Goal: Task Accomplishment & Management: Use online tool/utility

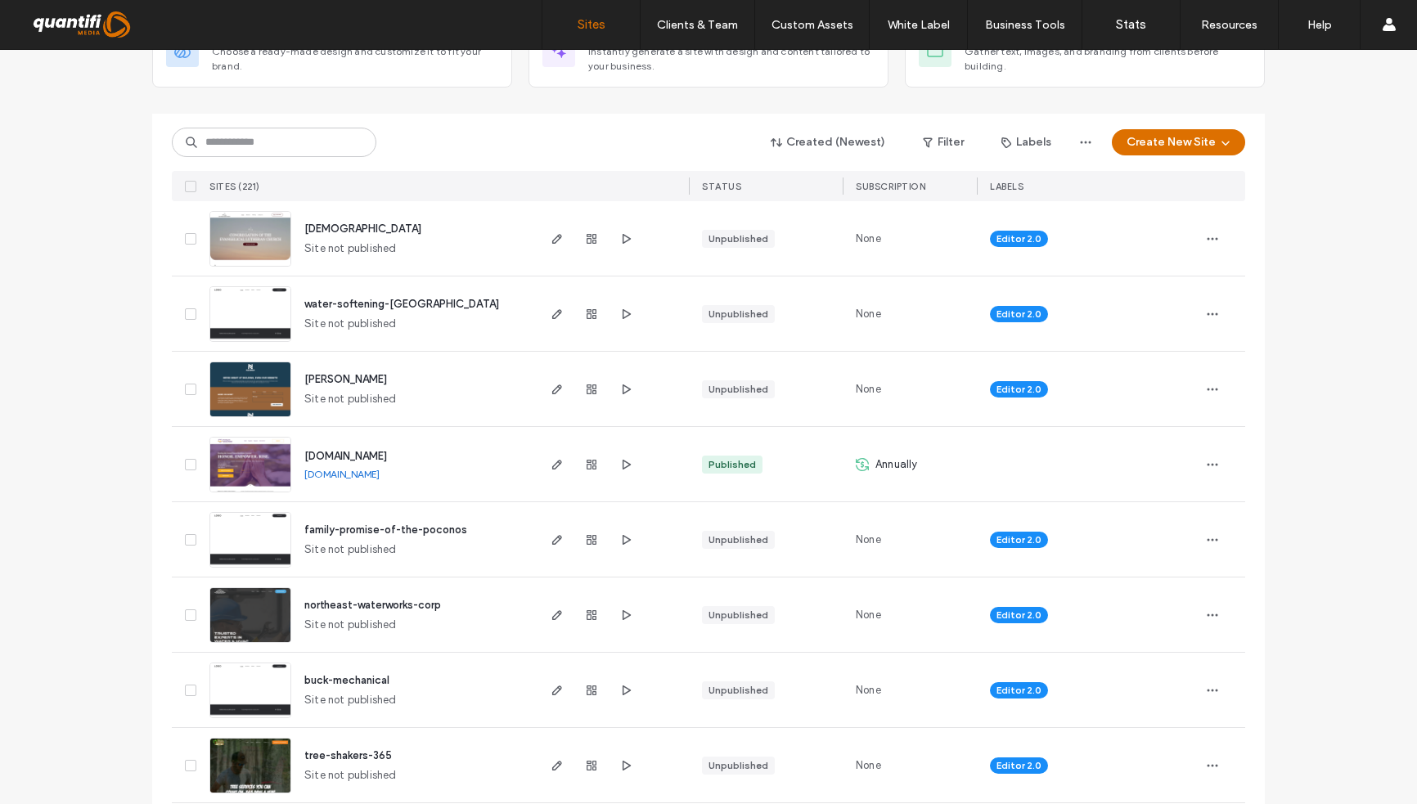
scroll to position [164, 0]
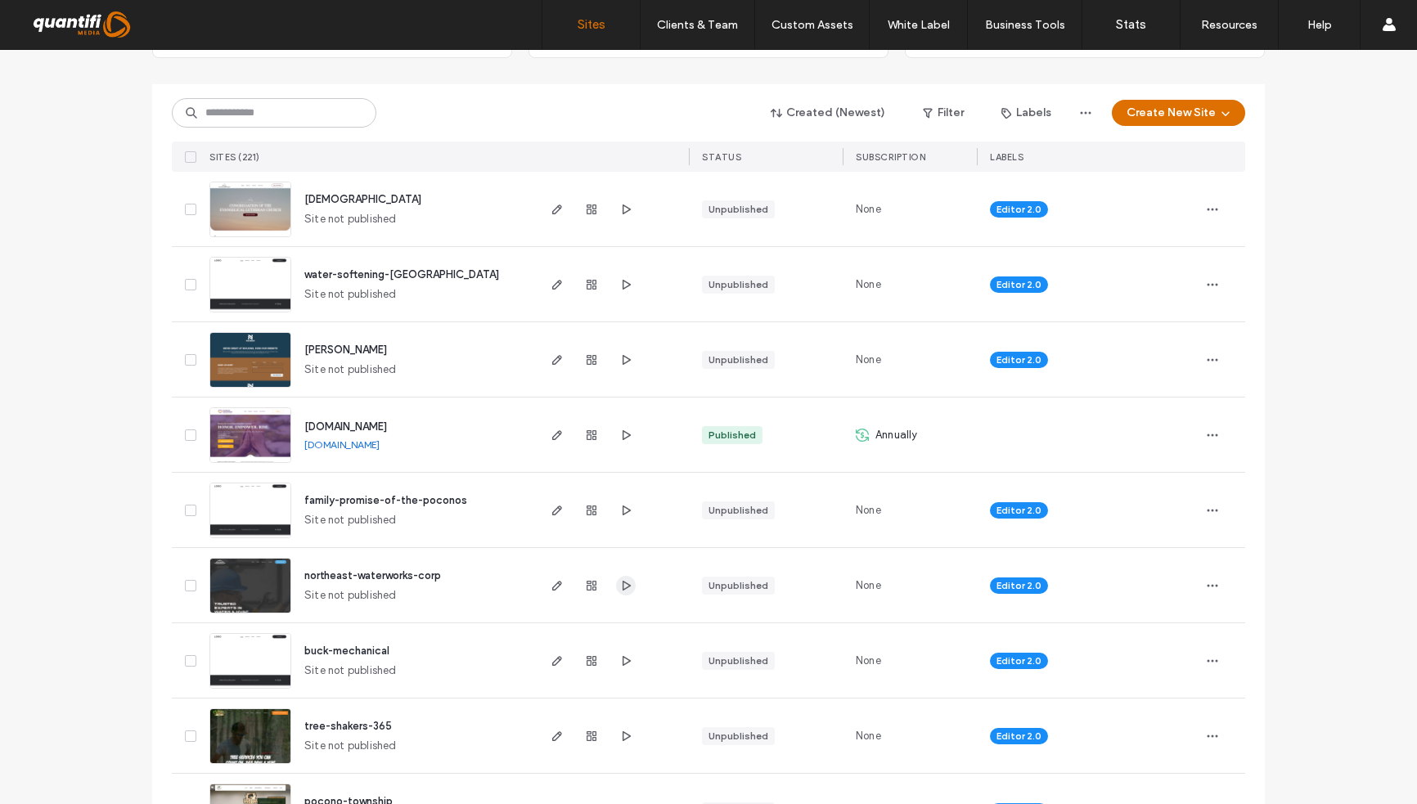
click at [623, 584] on use "button" at bounding box center [627, 585] width 8 height 10
click at [556, 582] on icon "button" at bounding box center [557, 585] width 13 height 13
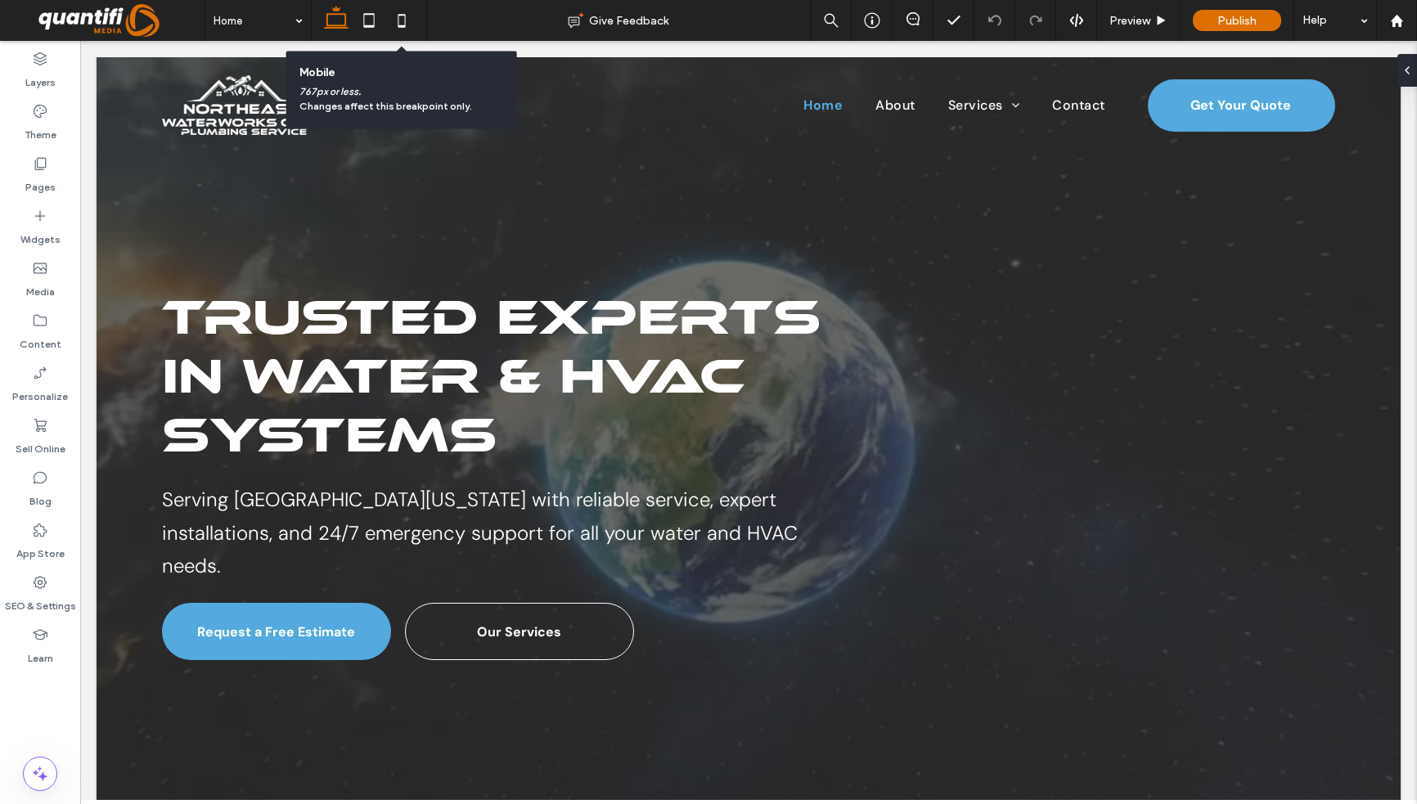
click at [402, 20] on icon at bounding box center [401, 20] width 33 height 33
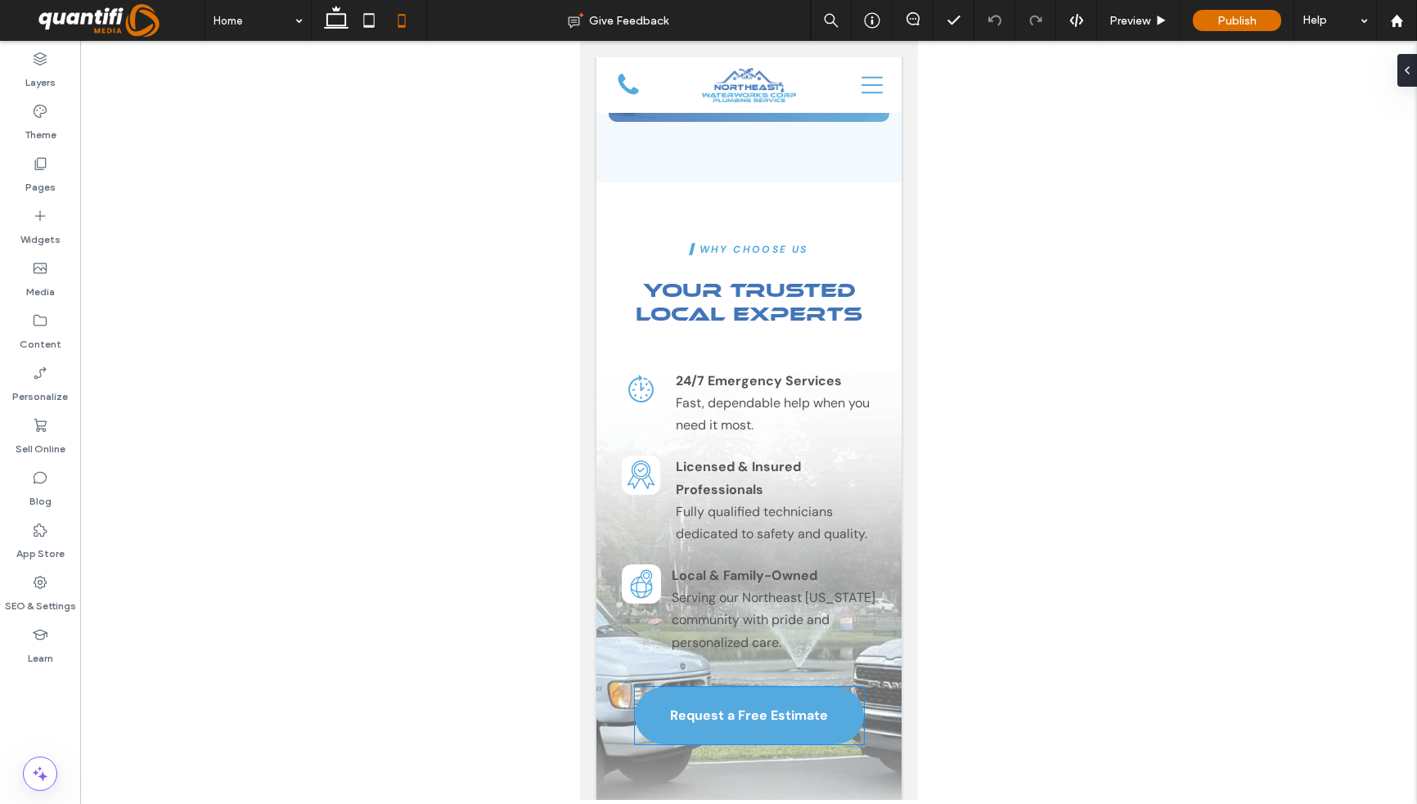
scroll to position [4582, 0]
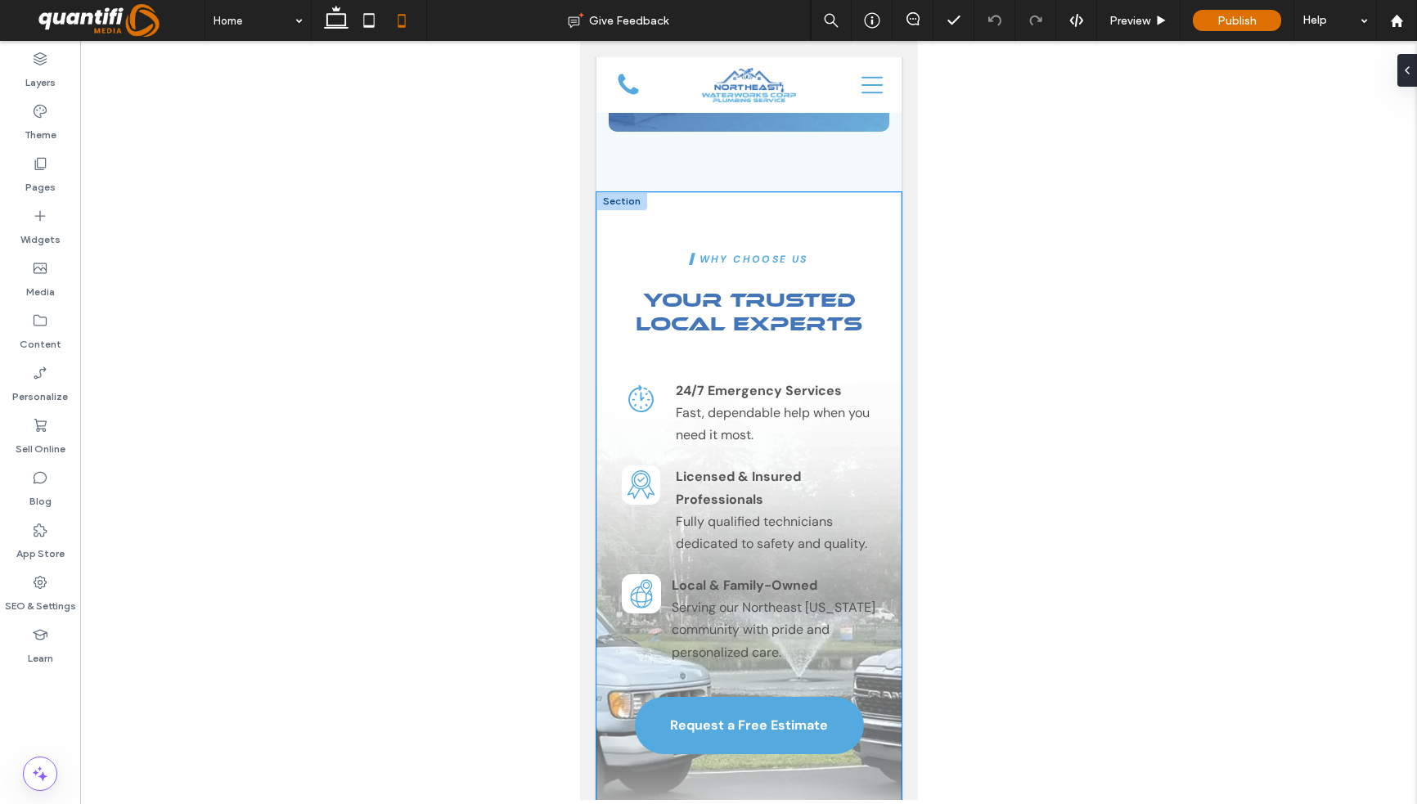
click at [651, 192] on div "▍Why Choose Us Your Trusted Local Experts 24/7 Emergency Services Fast, dependa…" at bounding box center [748, 521] width 305 height 659
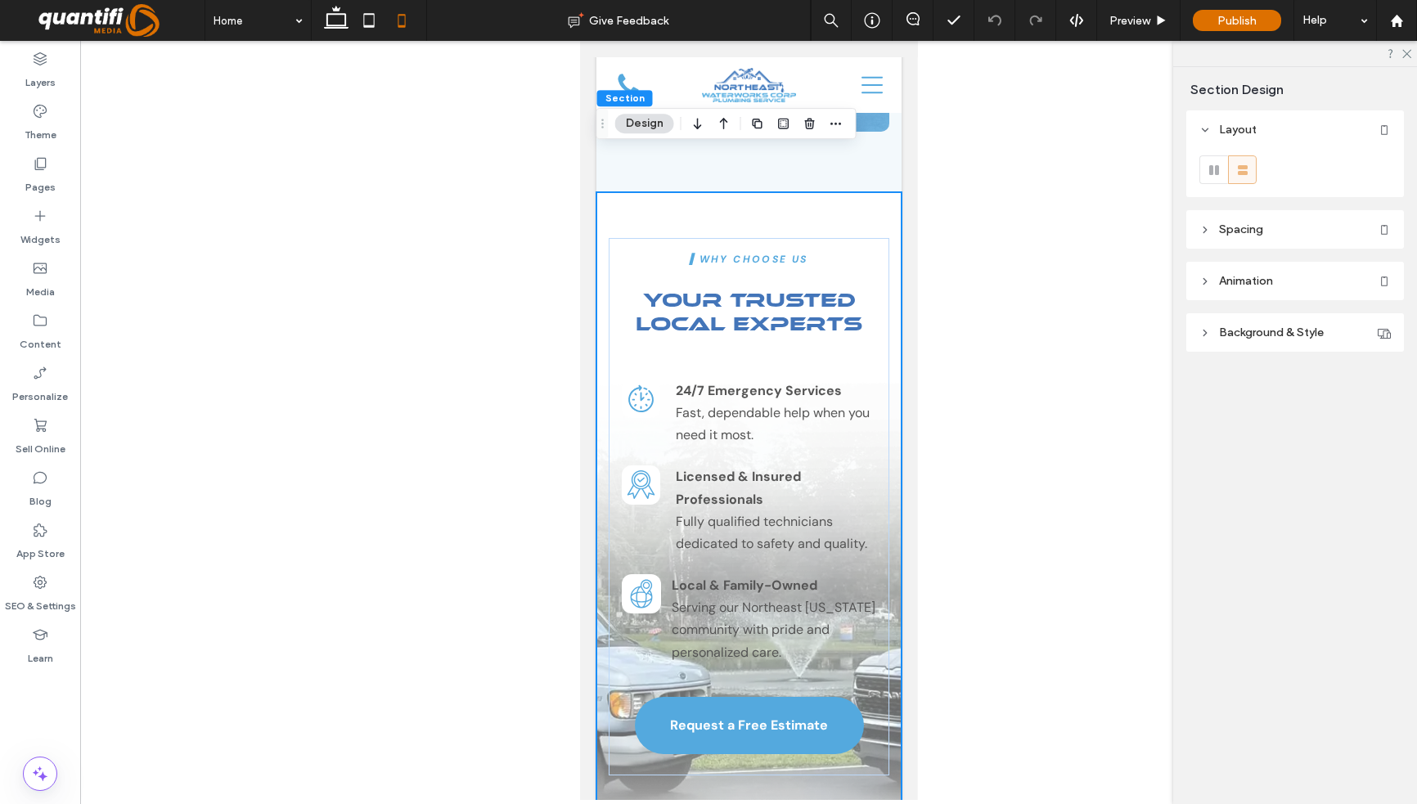
click at [620, 192] on div "▍Why Choose Us Your Trusted Local Experts 24/7 Emergency Services Fast, dependa…" at bounding box center [748, 521] width 305 height 659
click at [1227, 322] on header "Background & Style" at bounding box center [1295, 332] width 218 height 38
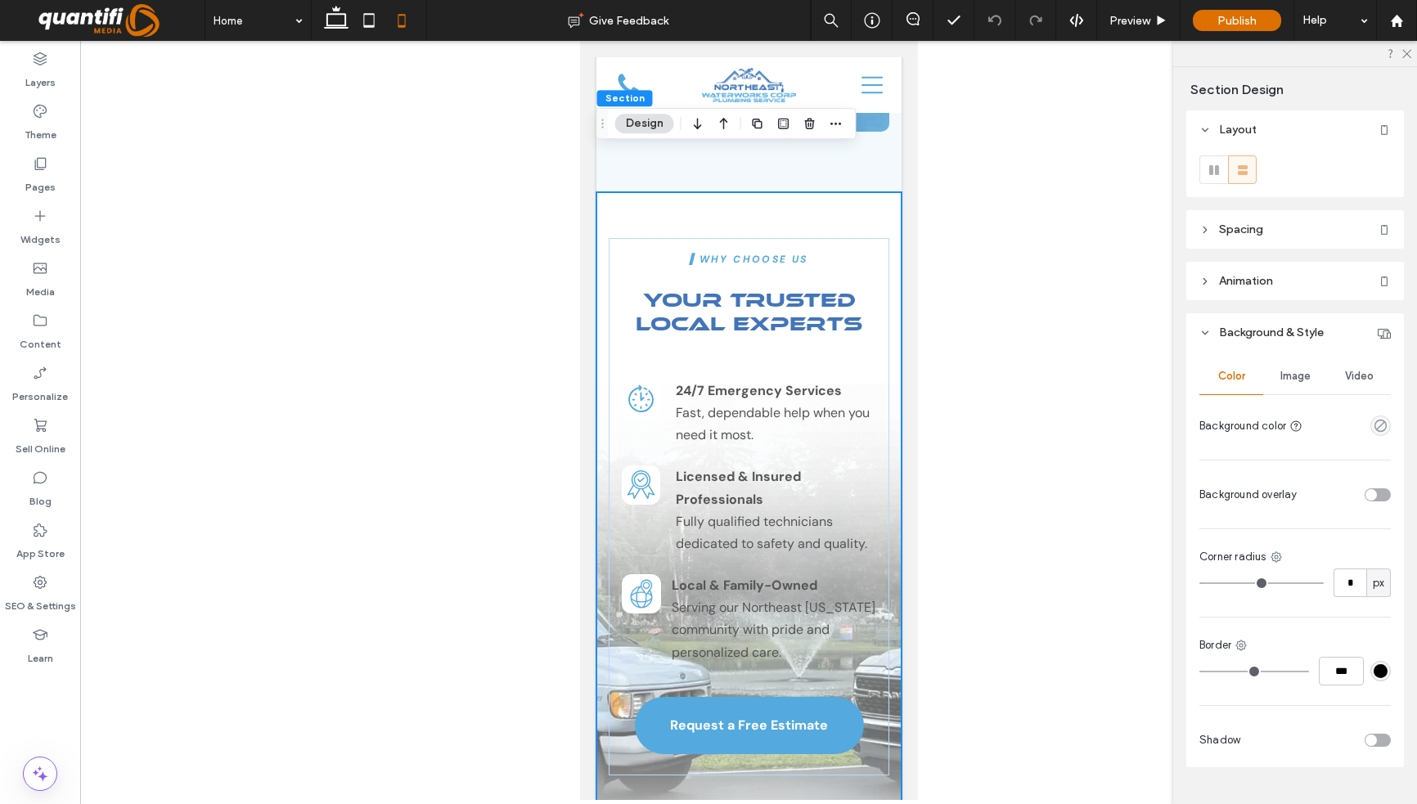
click at [1285, 381] on span "Image" at bounding box center [1295, 376] width 30 height 13
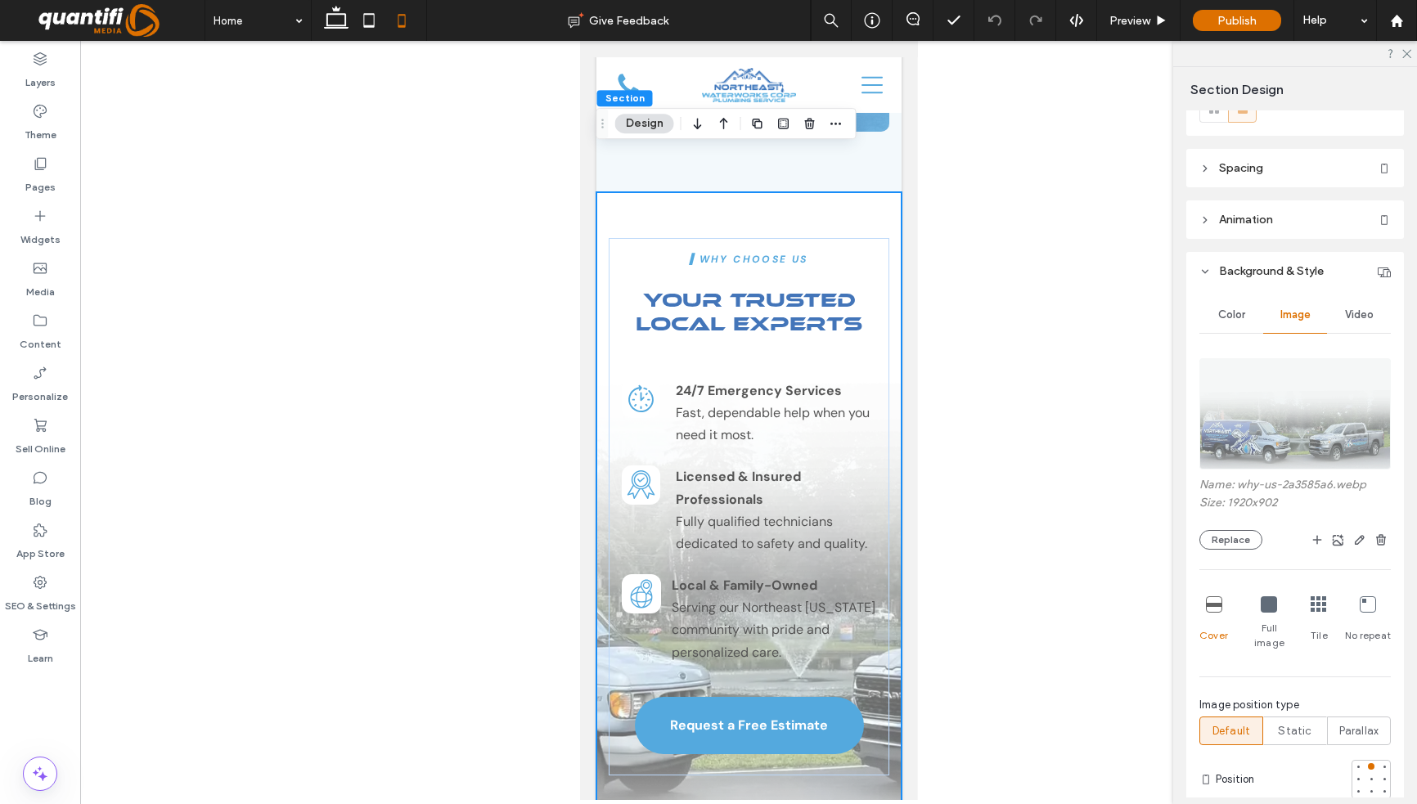
scroll to position [82, 0]
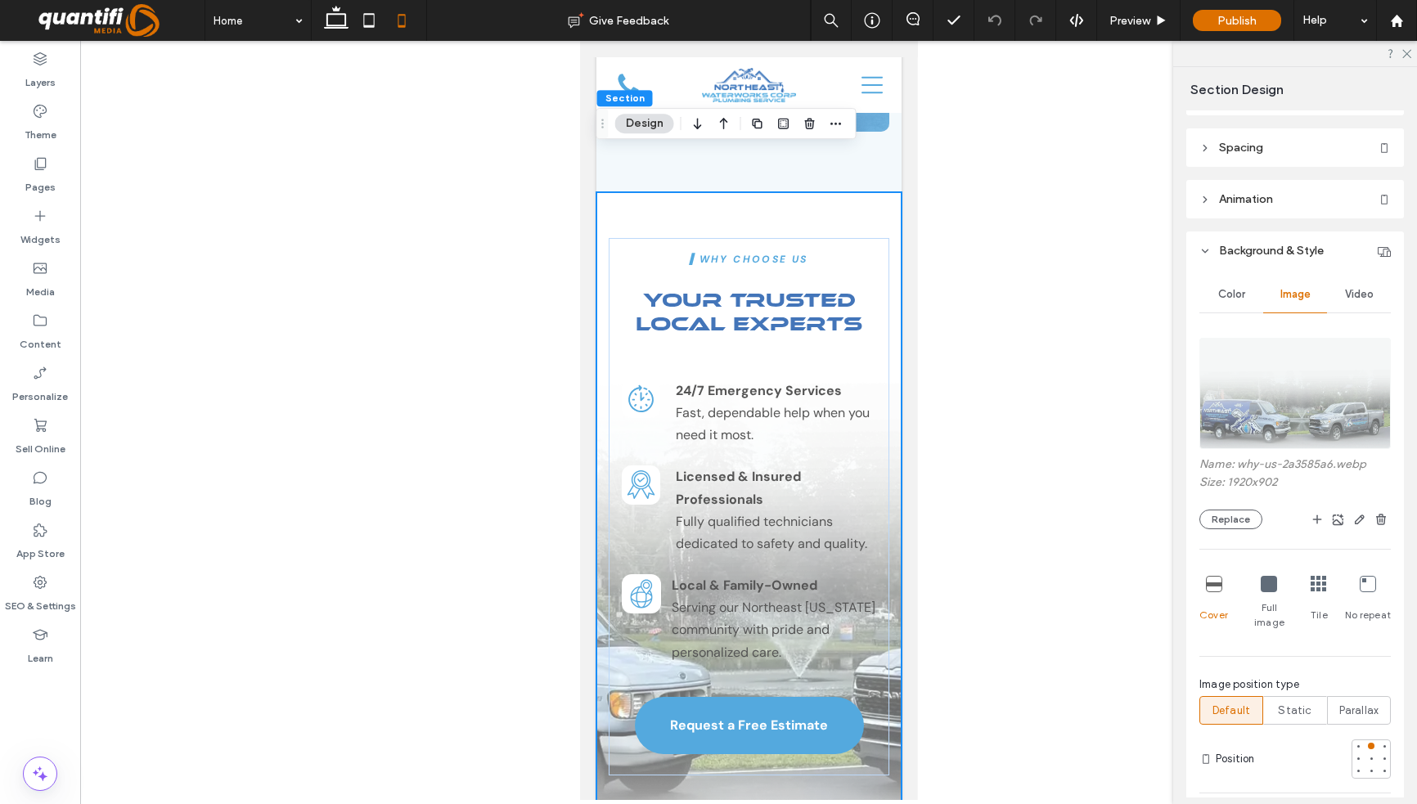
click at [1261, 585] on icon at bounding box center [1269, 584] width 16 height 16
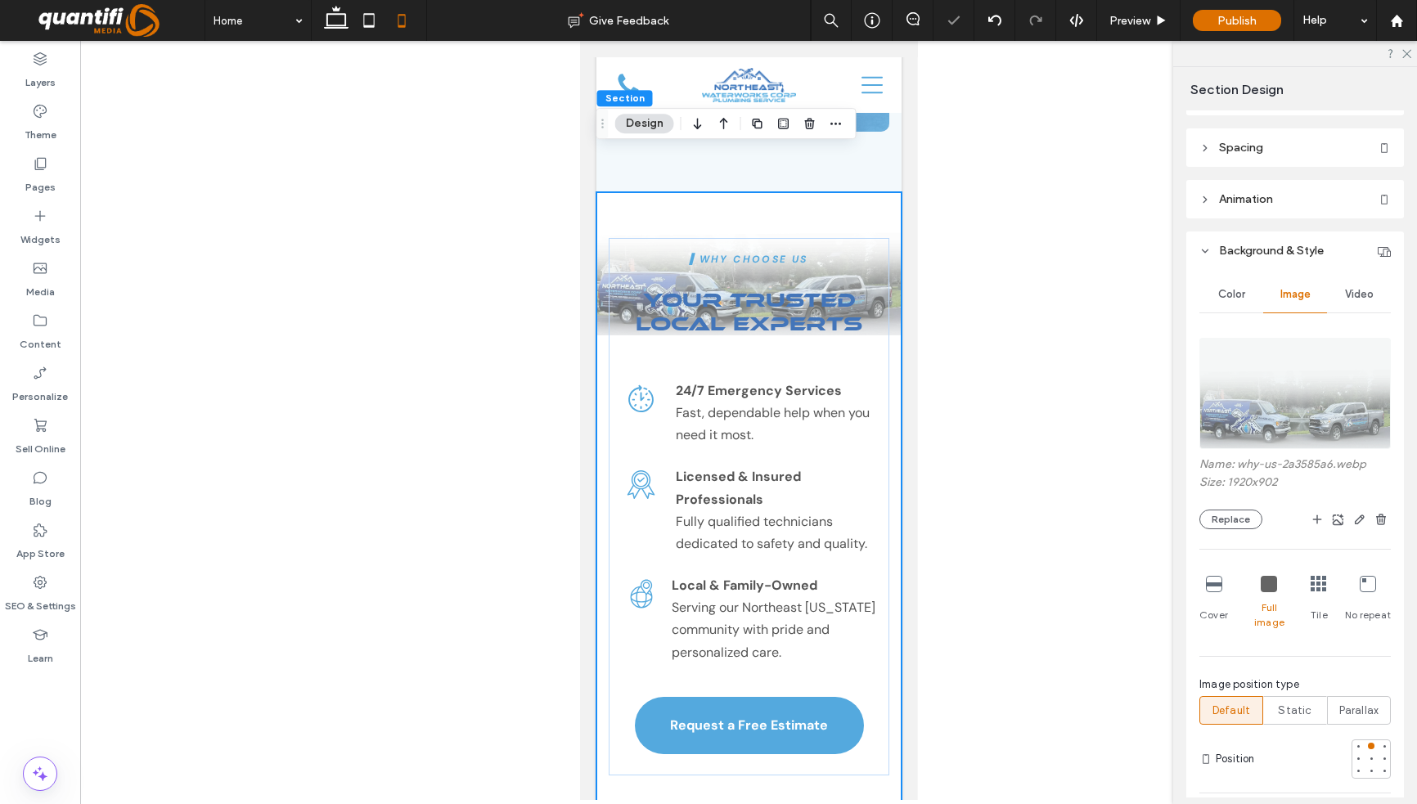
click at [1316, 584] on icon at bounding box center [1319, 584] width 16 height 16
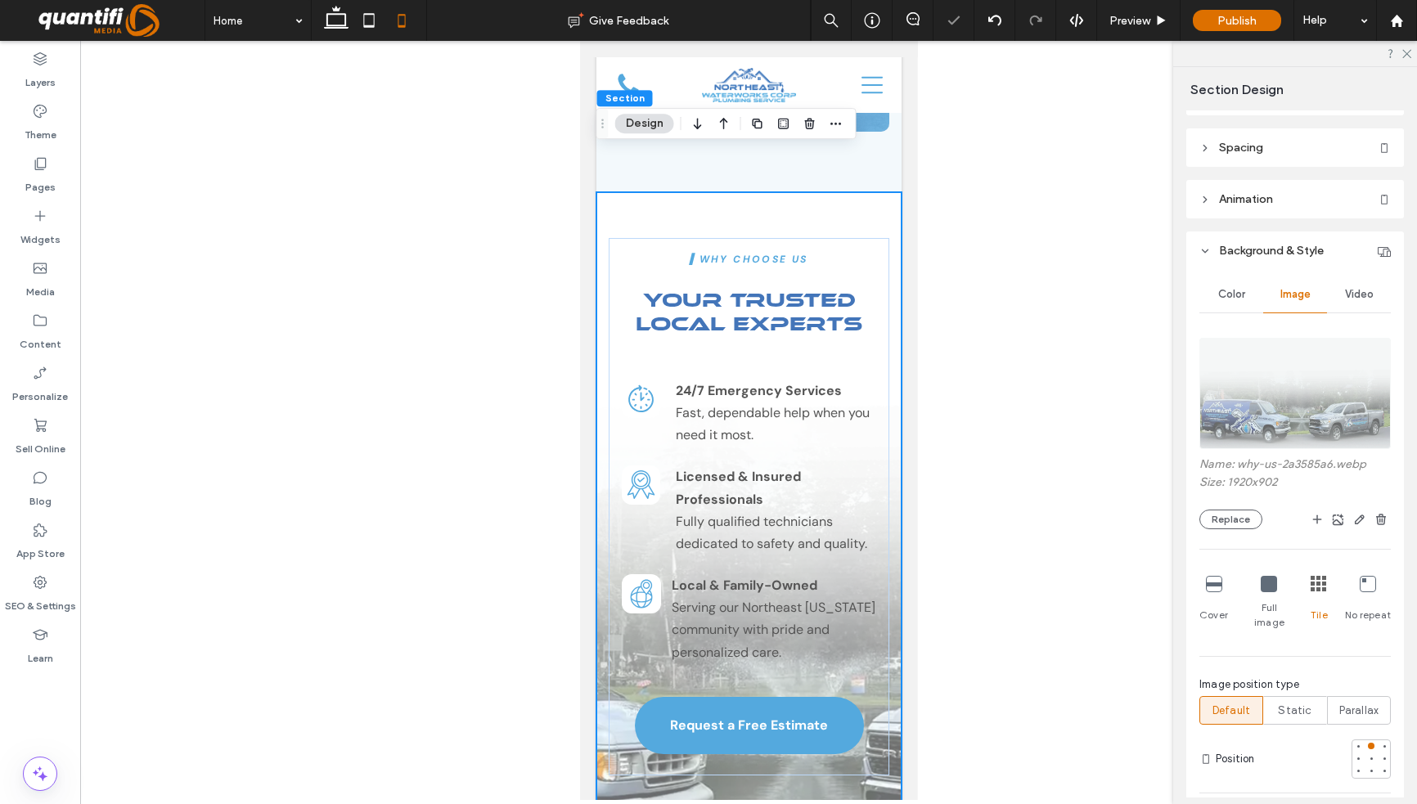
click at [1361, 587] on icon at bounding box center [1368, 584] width 16 height 16
click at [1213, 587] on icon at bounding box center [1214, 584] width 16 height 16
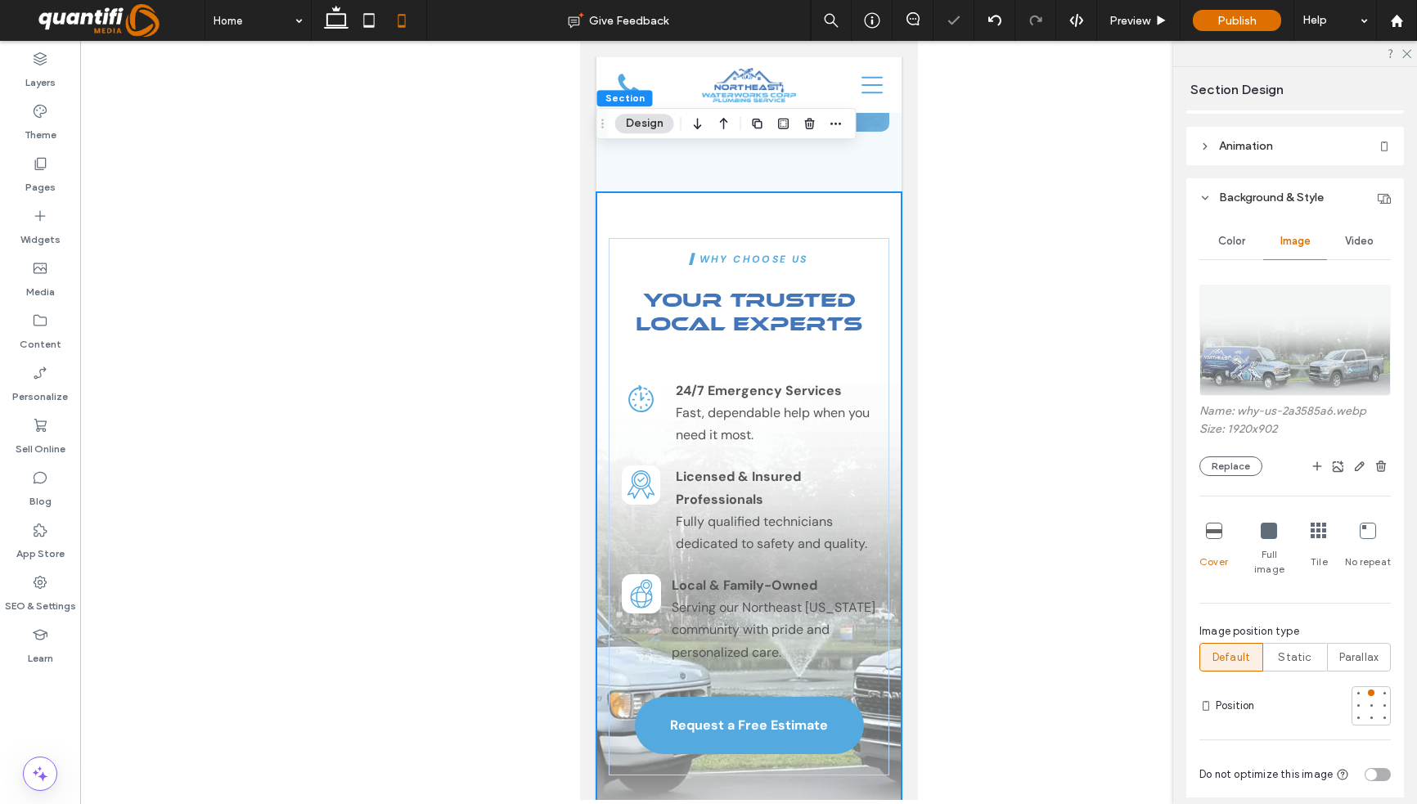
scroll to position [164, 0]
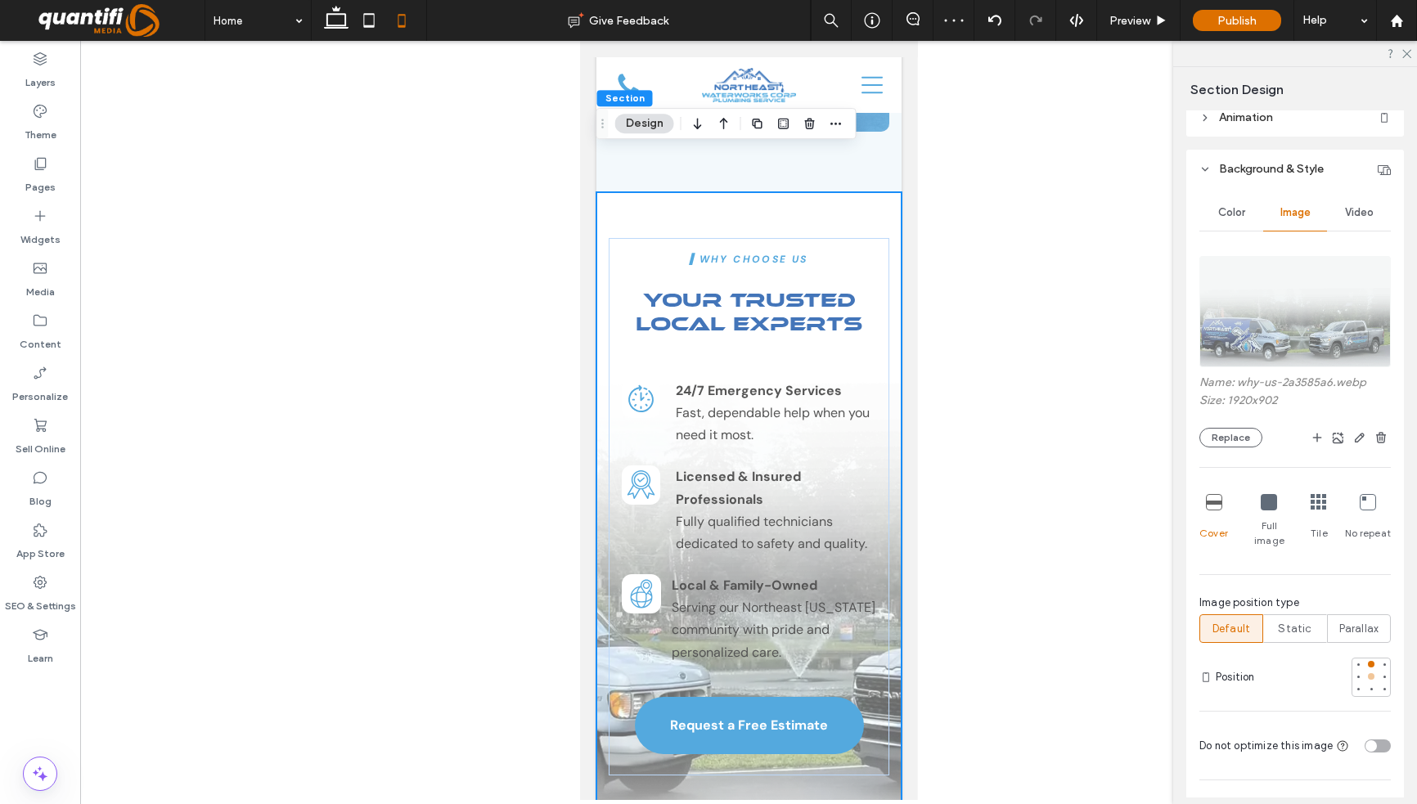
click at [1368, 673] on div at bounding box center [1371, 676] width 7 height 7
click at [1368, 661] on div at bounding box center [1371, 664] width 7 height 7
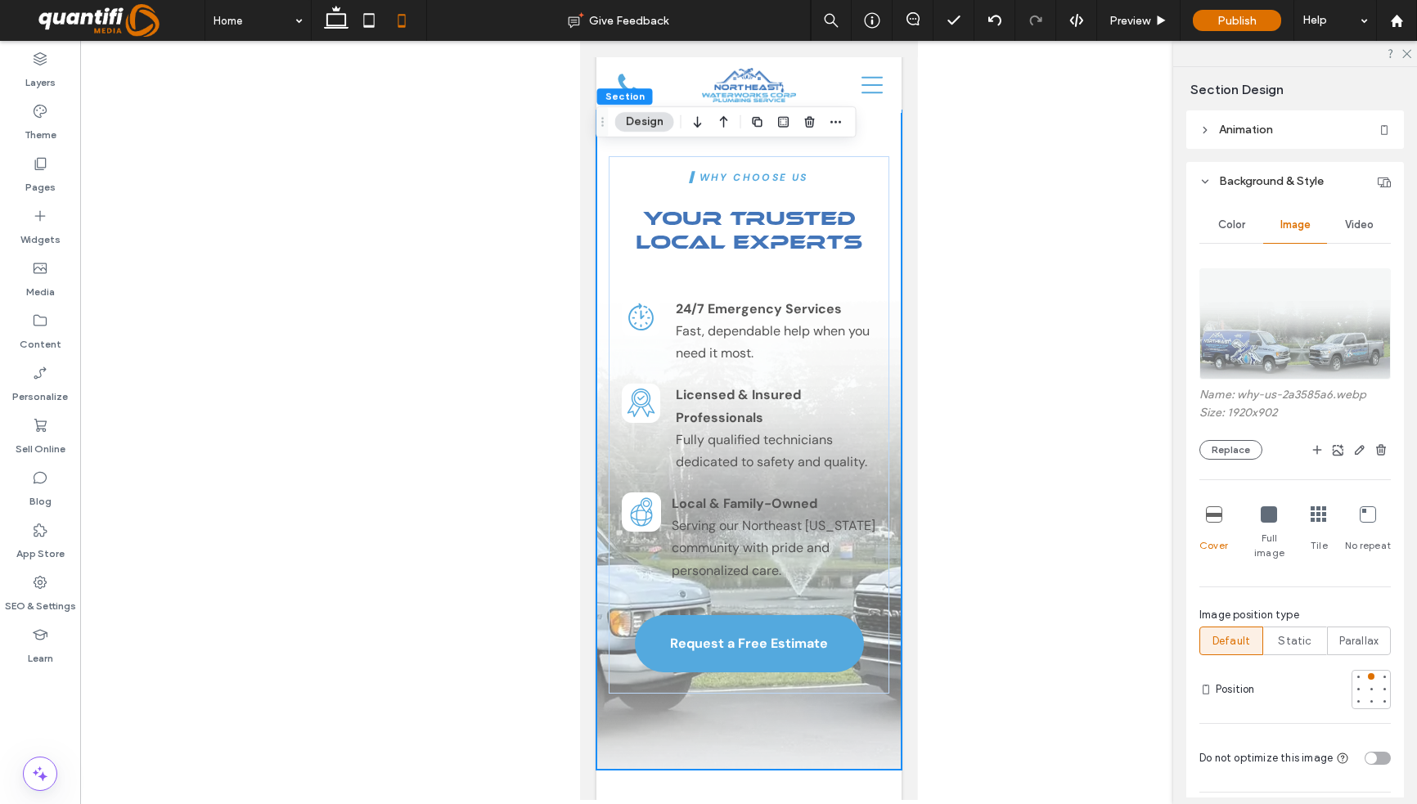
scroll to position [245, 0]
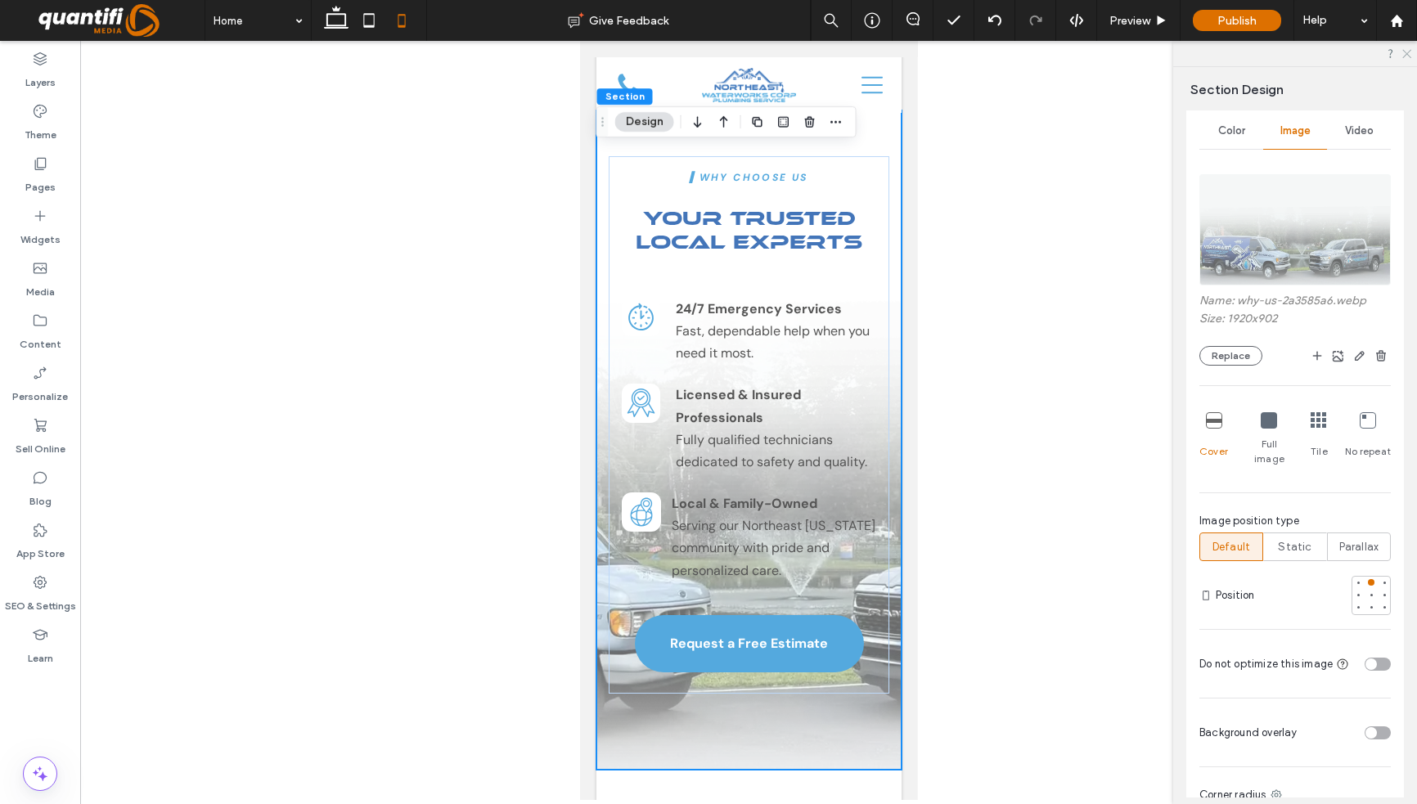
click at [1406, 57] on icon at bounding box center [1406, 52] width 11 height 11
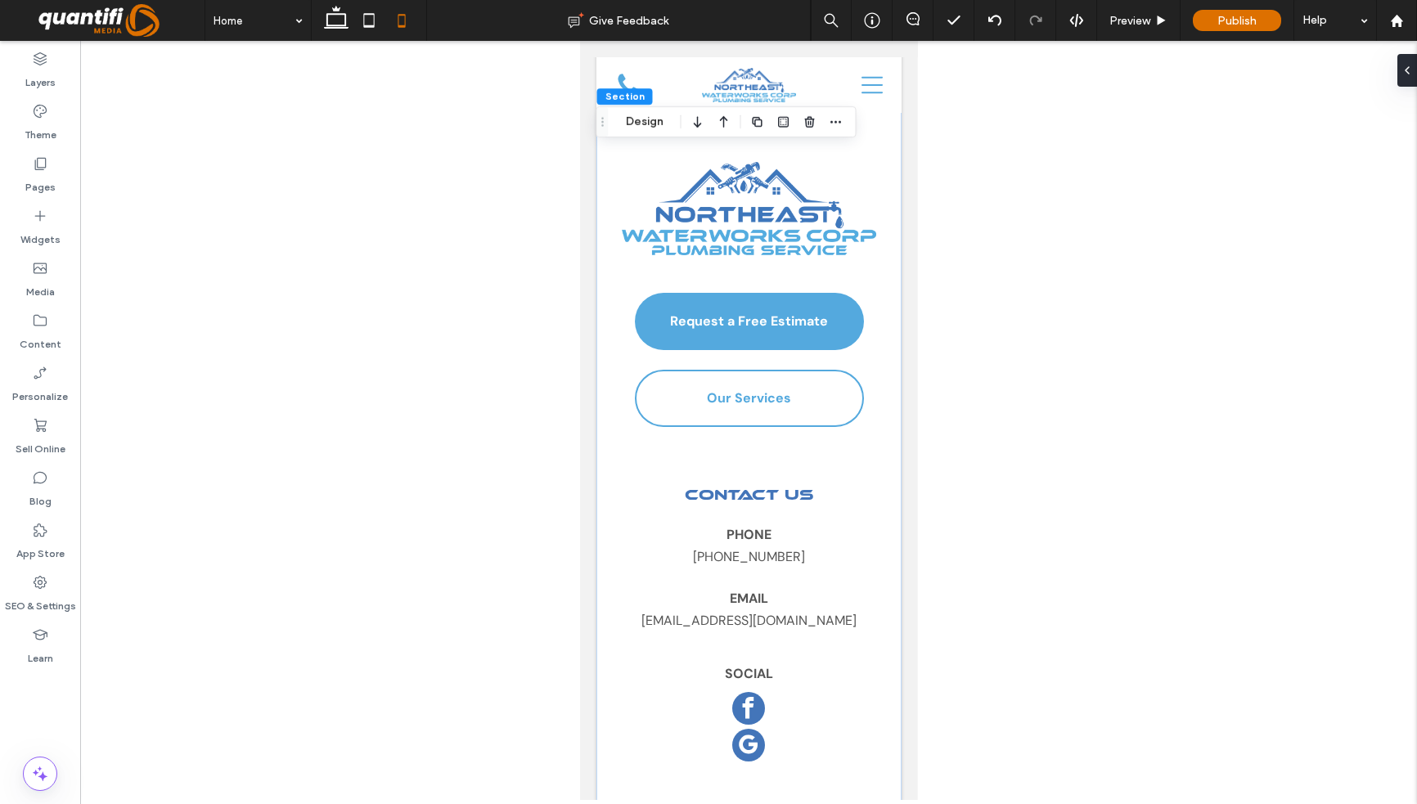
scroll to position [8330, 0]
click at [750, 728] on span "google_my_business" at bounding box center [747, 744] width 33 height 33
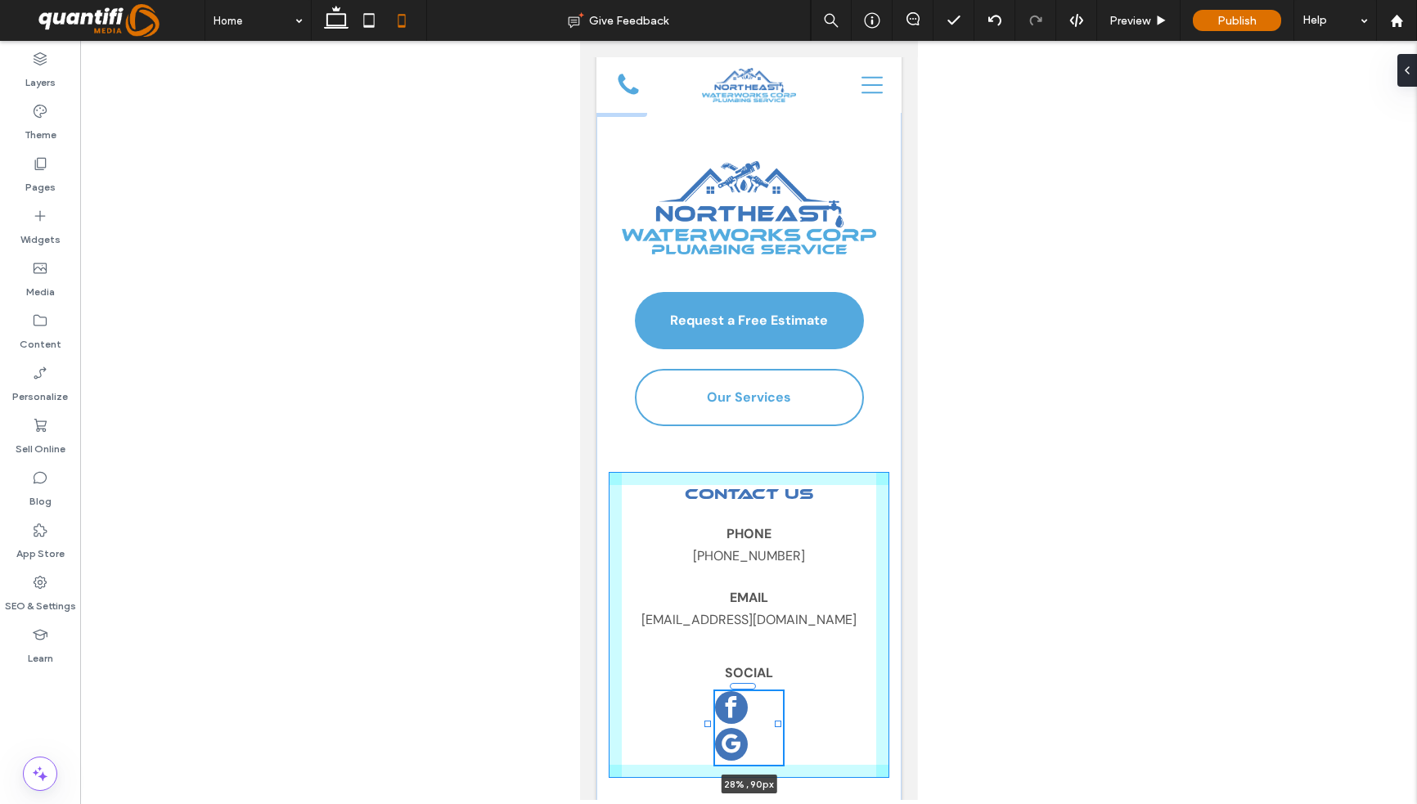
drag, startPoint x: 759, startPoint y: 632, endPoint x: 777, endPoint y: 631, distance: 18.1
click at [777, 721] on div at bounding box center [777, 724] width 7 height 7
type input "**"
type input "****"
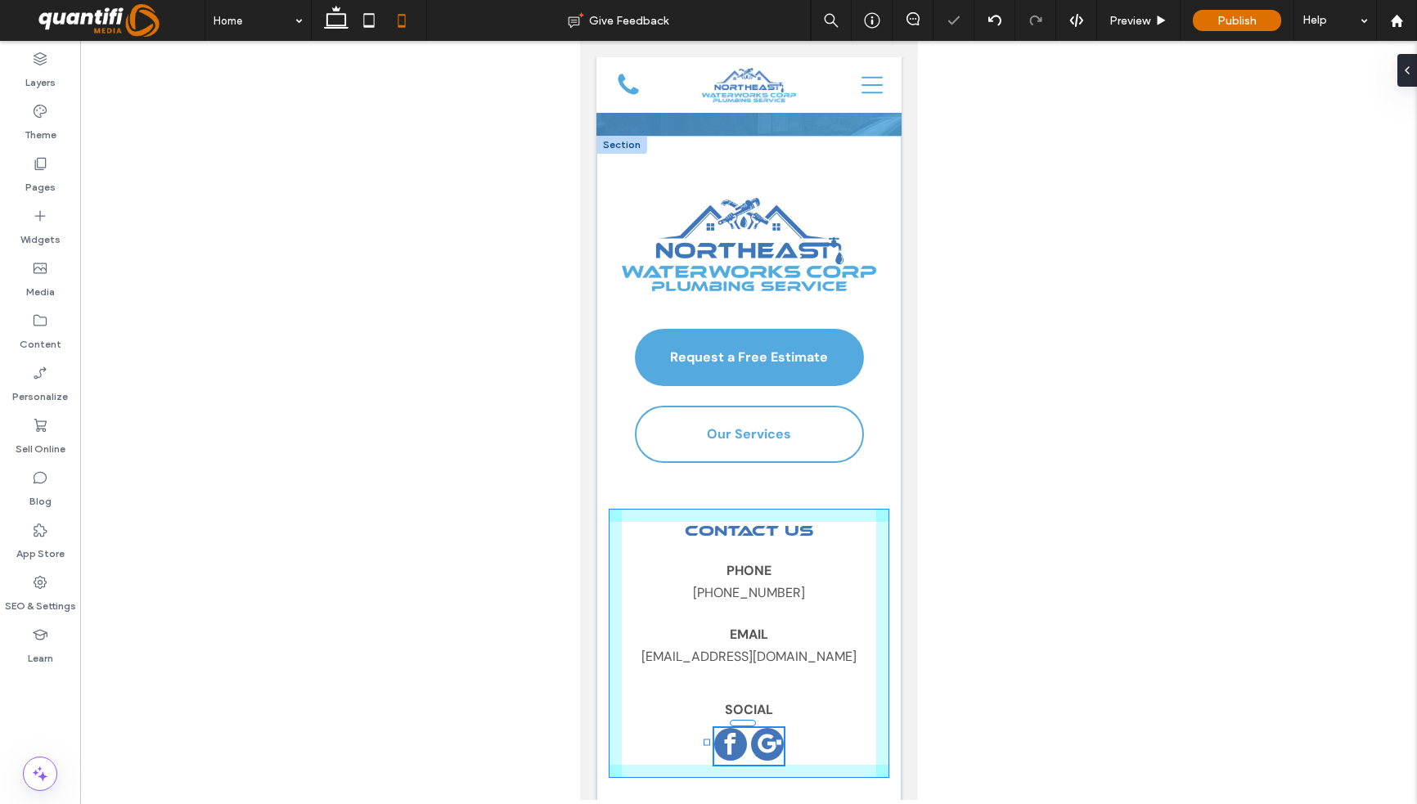
click at [778, 631] on div "Contact Us Phone 610-551-4704 Email info@northeastwaterworkscorp.com Social 29%…" at bounding box center [748, 481] width 305 height 691
type input "**"
type input "****"
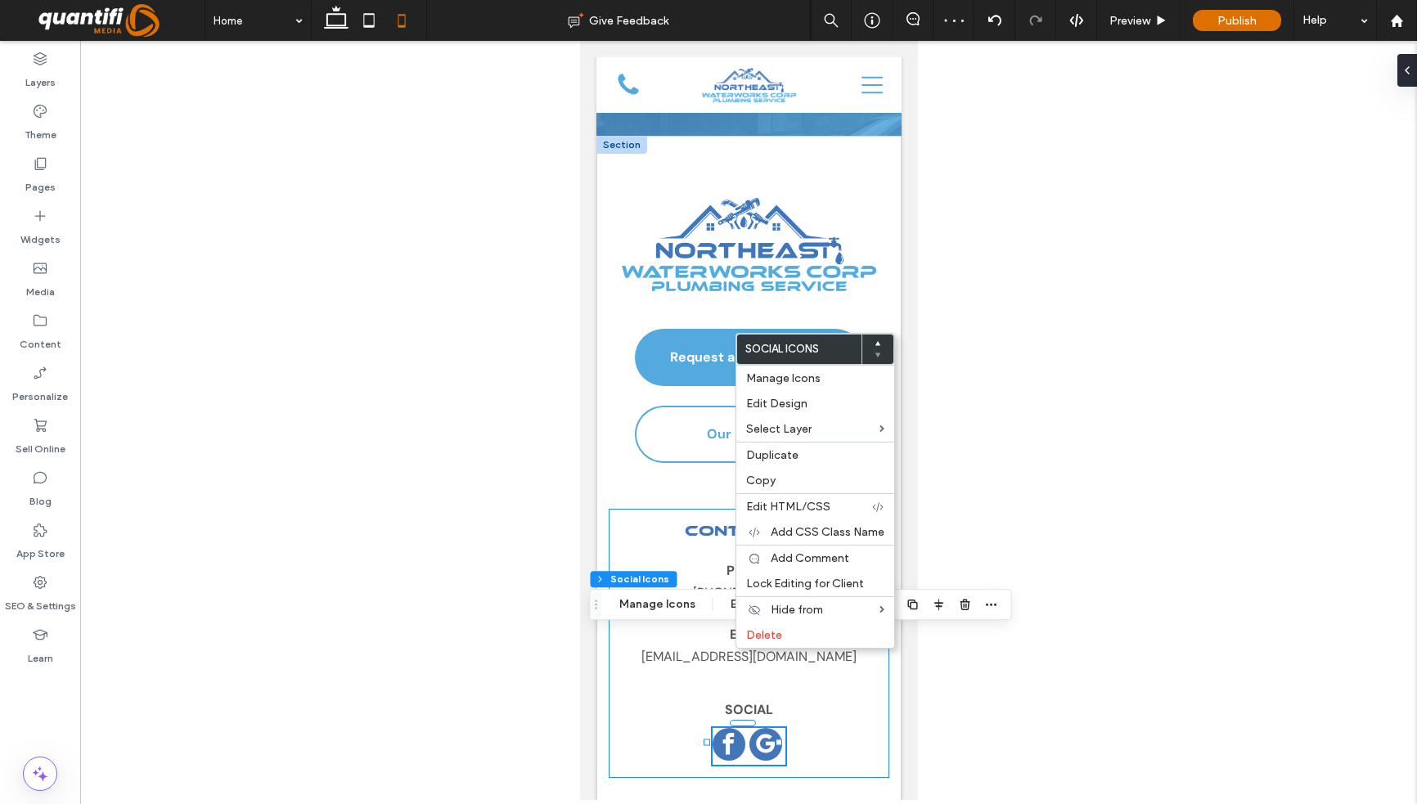
click at [668, 644] on div "Contact Us Phone 610-551-4704 Email info@northeastwaterworkscorp.com Social 29%…" at bounding box center [748, 643] width 281 height 269
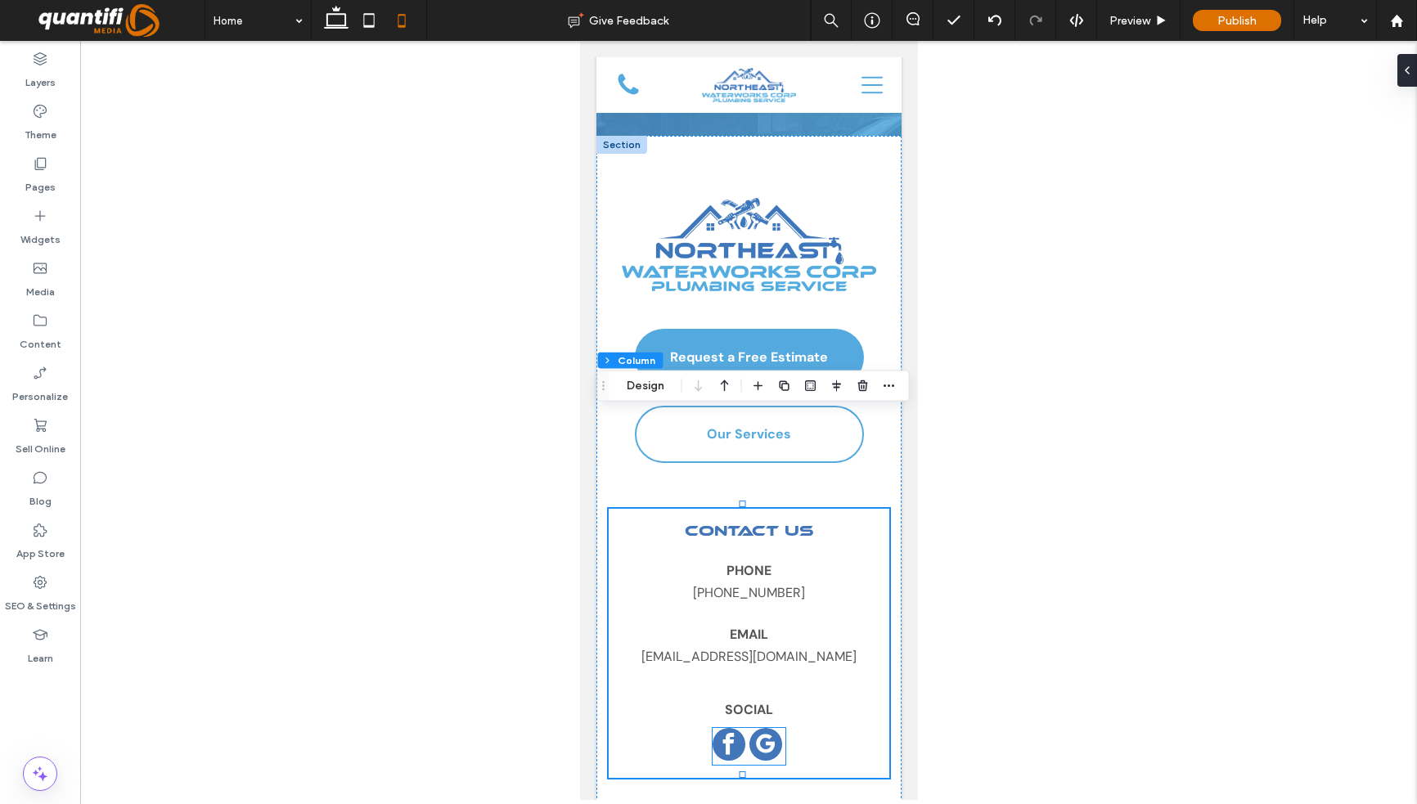
click at [754, 728] on span "google_my_business" at bounding box center [765, 744] width 33 height 33
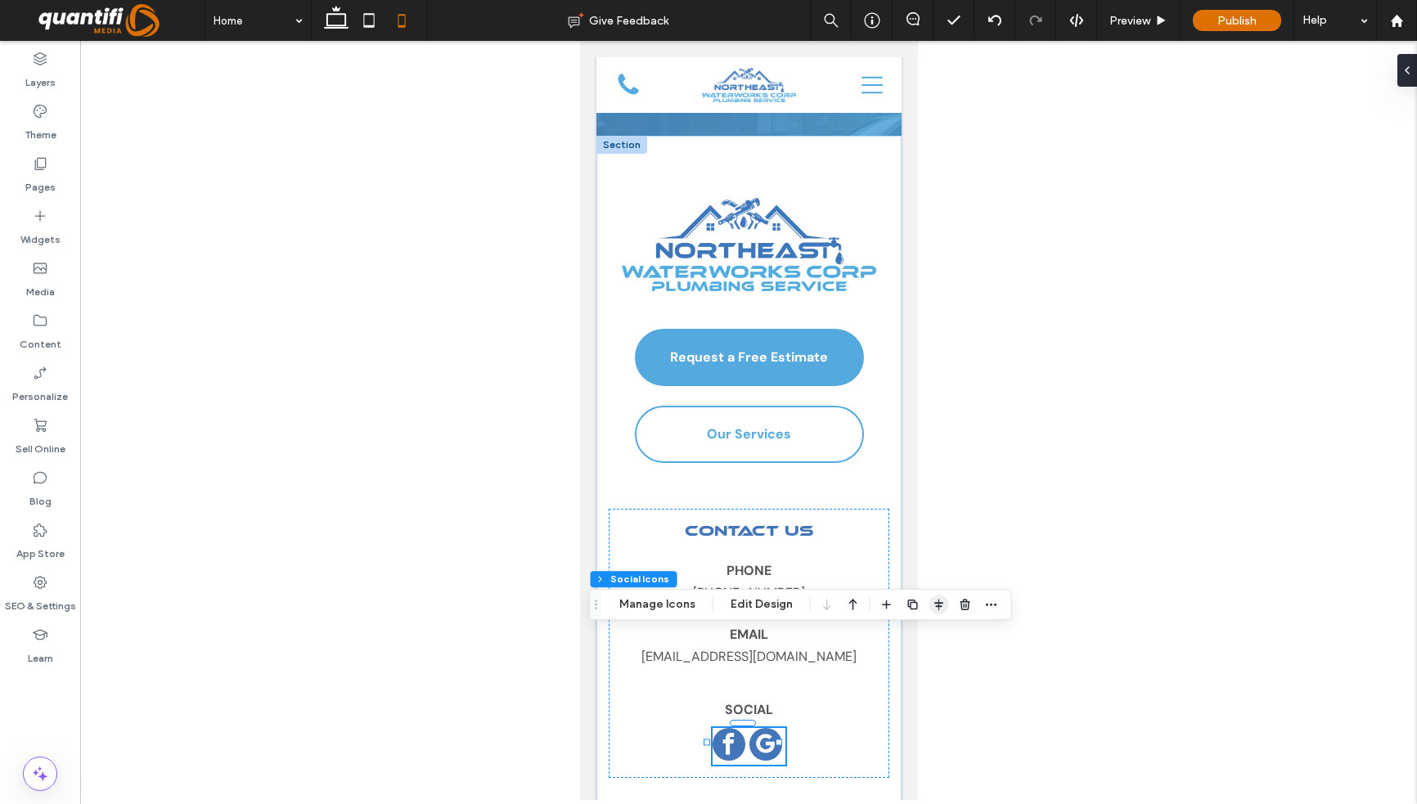
click at [923, 605] on div at bounding box center [939, 604] width 124 height 29
click at [933, 603] on icon "button" at bounding box center [939, 604] width 13 height 13
click at [916, 636] on icon "center" at bounding box center [922, 636] width 13 height 13
click at [820, 668] on div "Contact Us Phone 610-551-4704 Email info@northeastwaterworkscorp.com Social" at bounding box center [748, 643] width 281 height 269
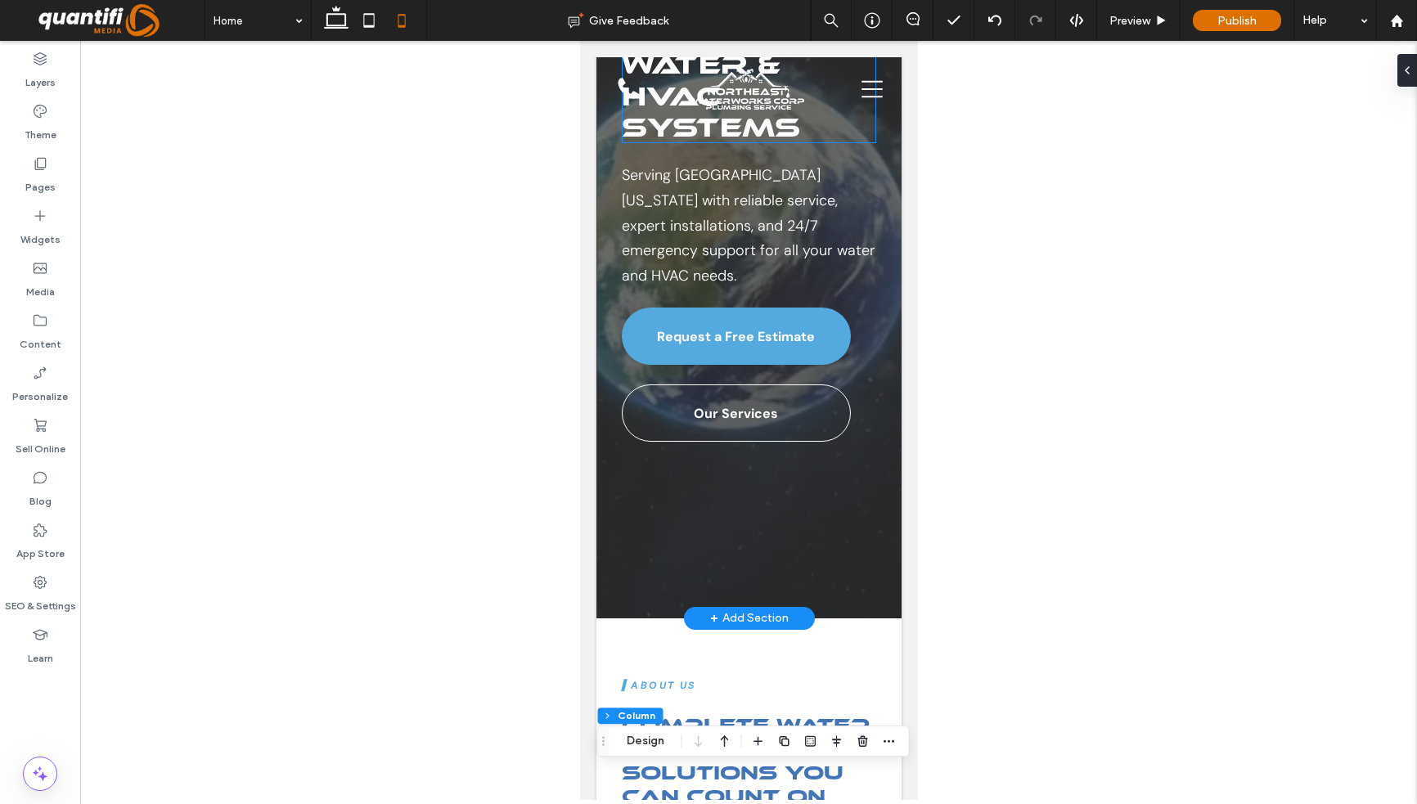
scroll to position [0, 0]
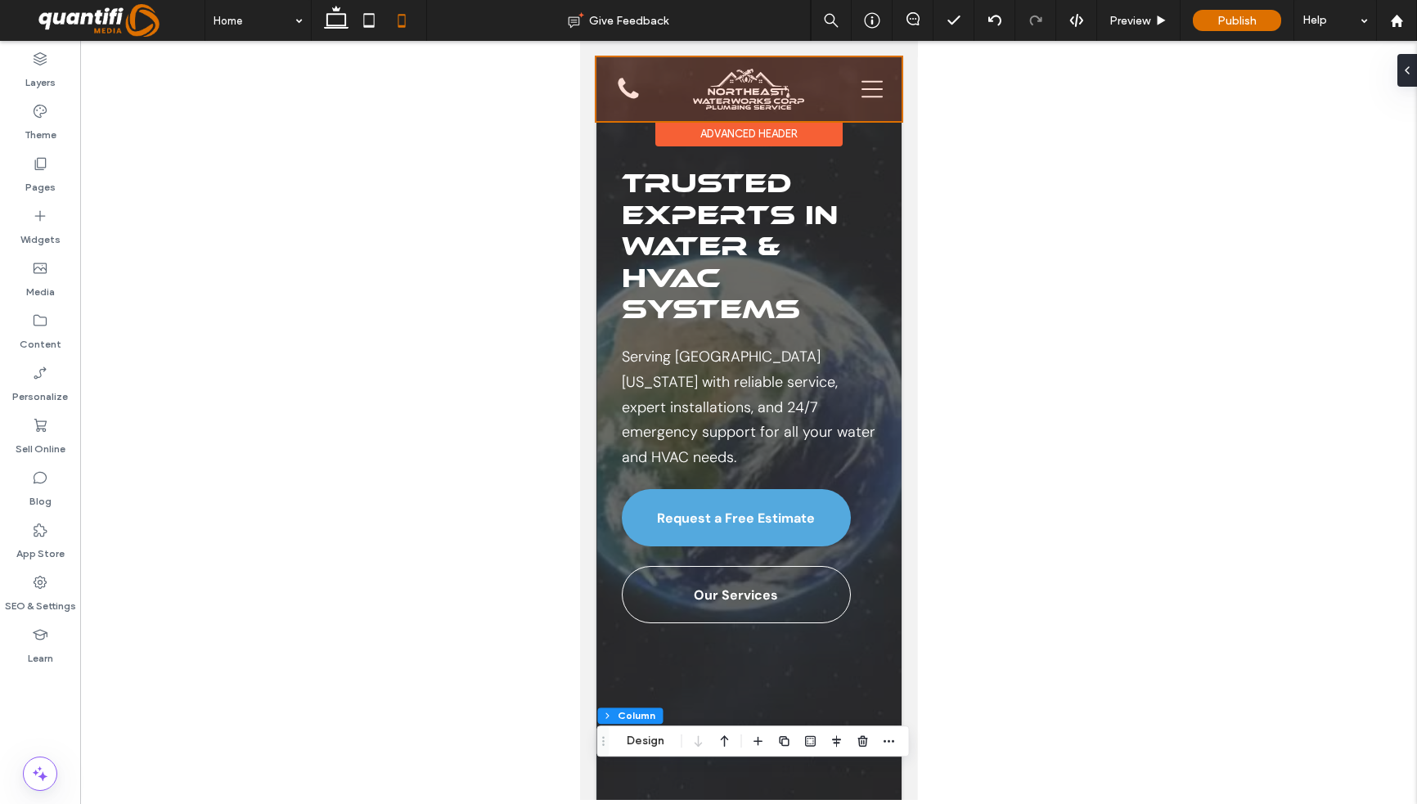
click at [853, 86] on div at bounding box center [748, 89] width 305 height 64
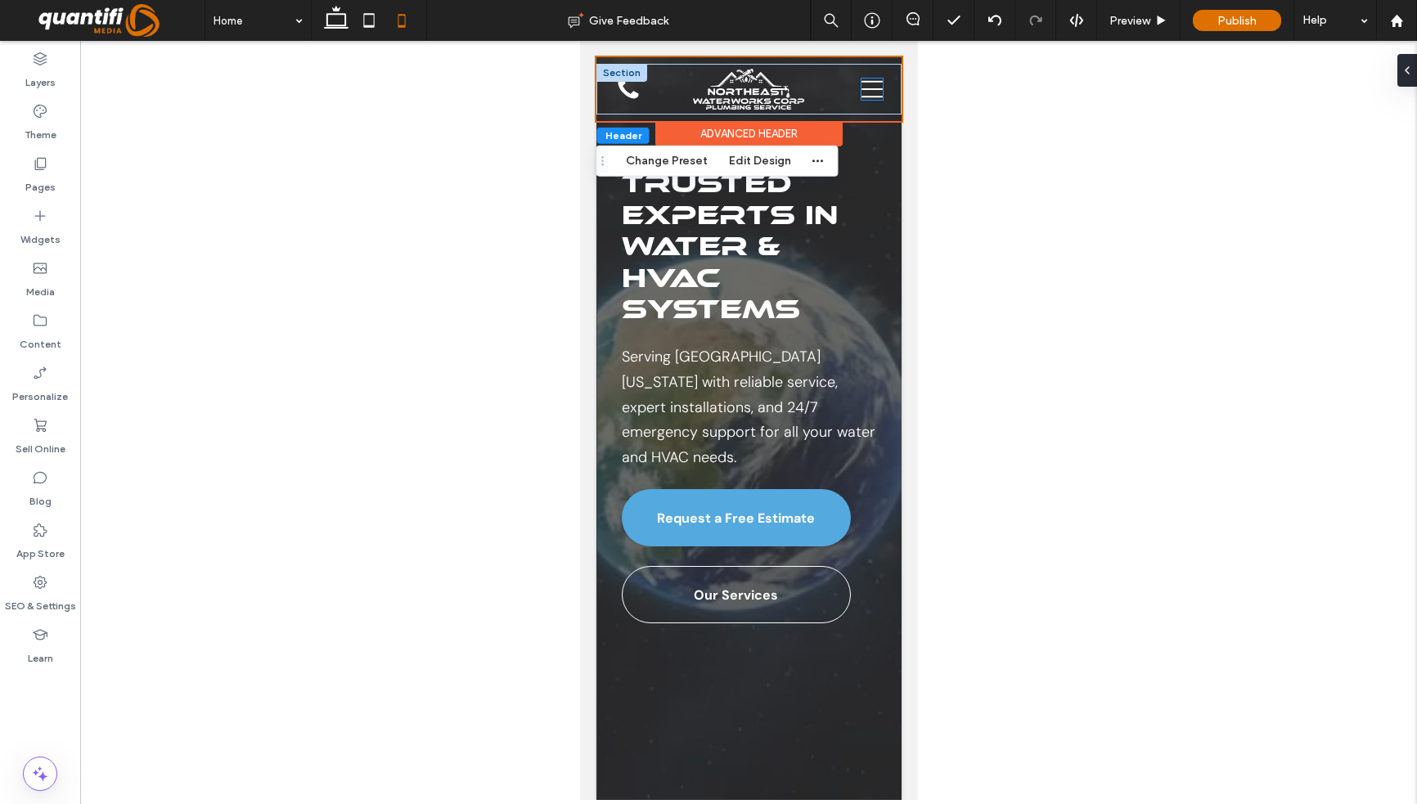
click at [861, 89] on icon at bounding box center [871, 89] width 21 height 16
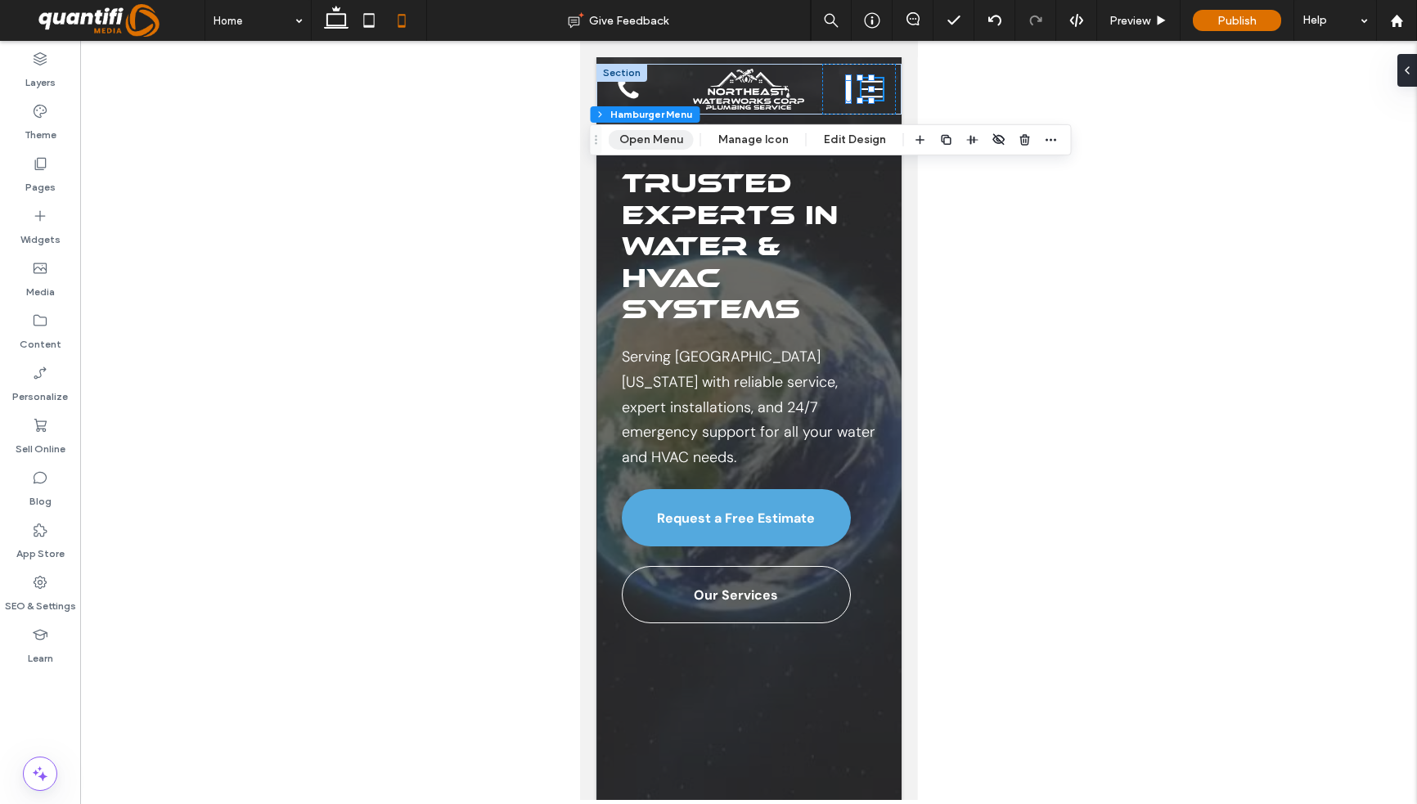
click at [657, 142] on button "Open Menu" at bounding box center [651, 140] width 85 height 20
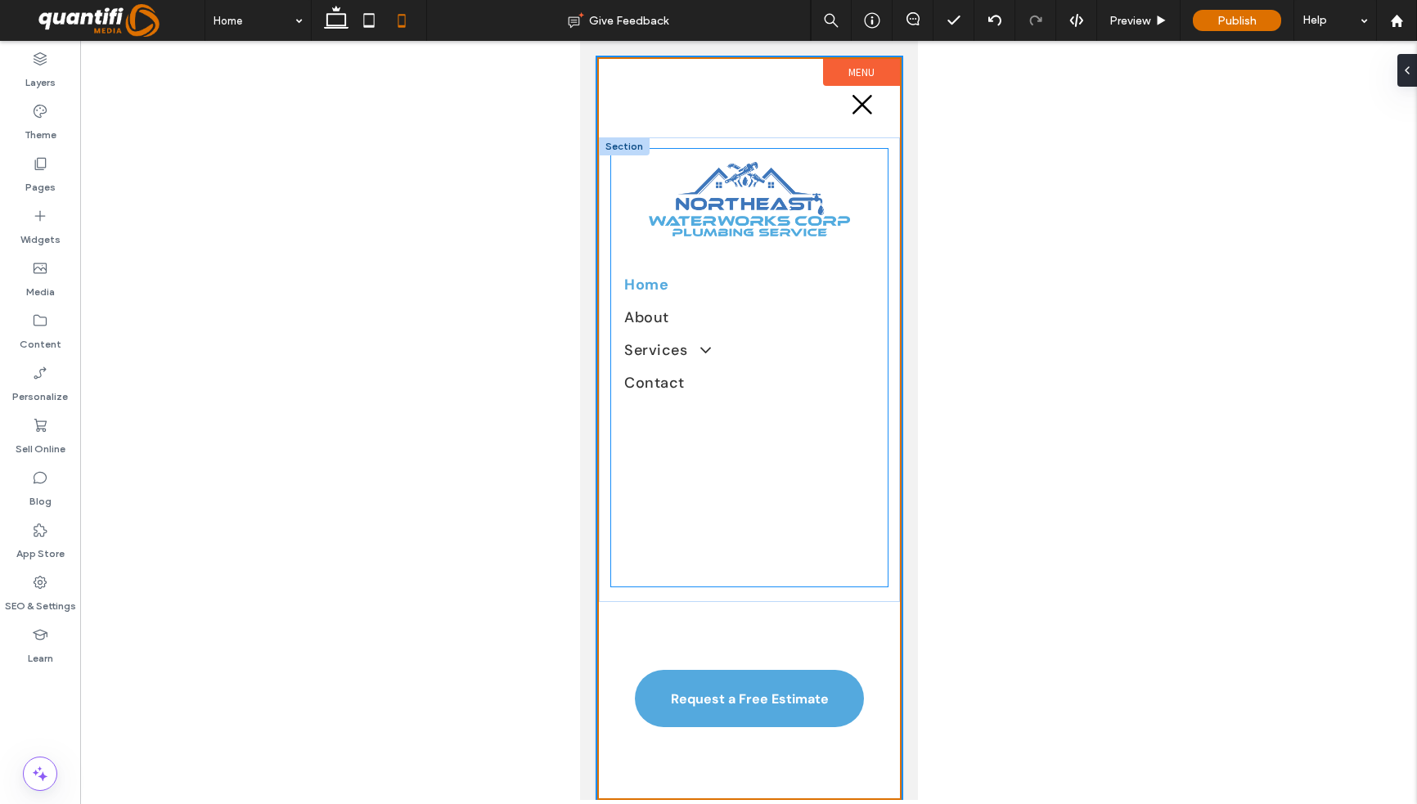
click at [742, 484] on div "Home About Services Hot Water Heaters Water Softening & Filtration Well Pumps W…" at bounding box center [748, 368] width 277 height 438
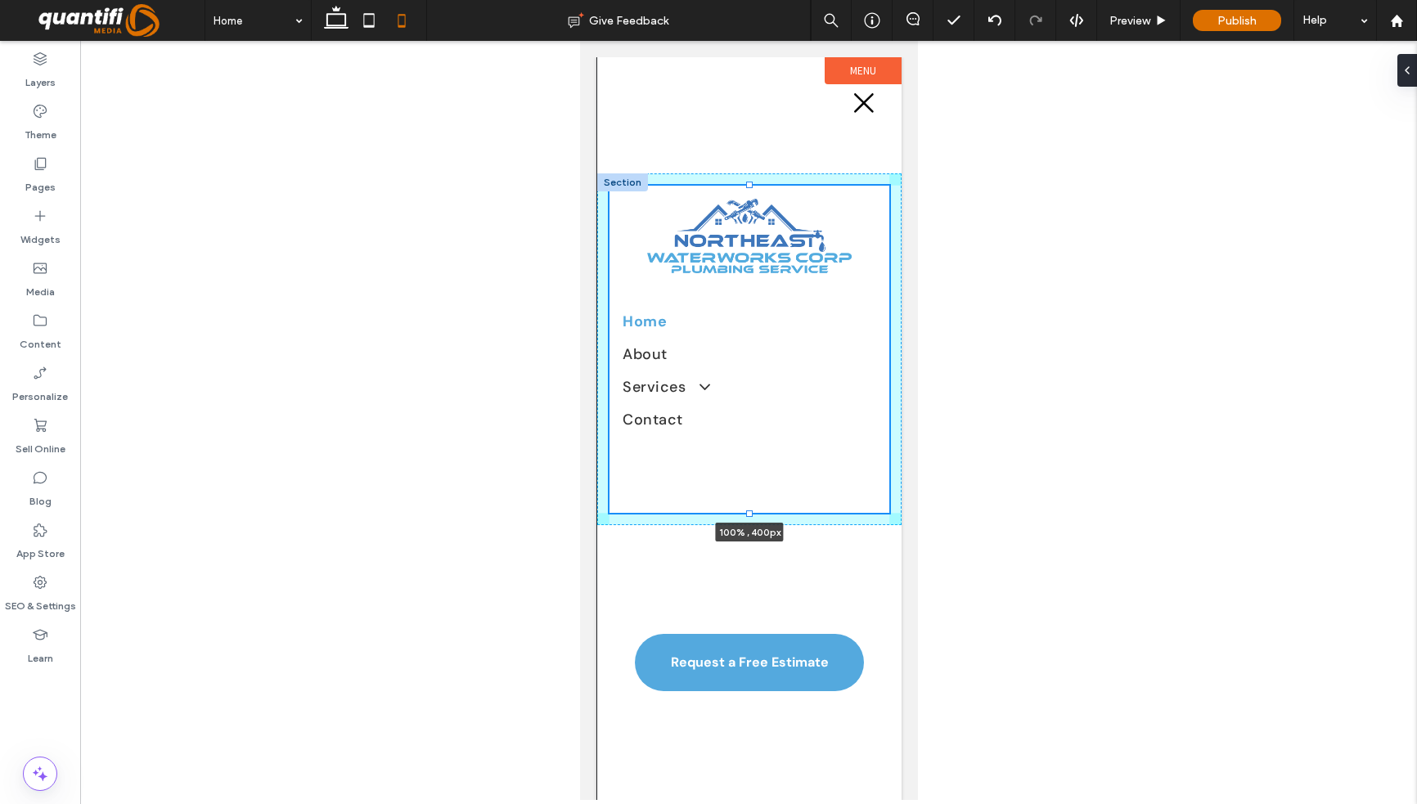
drag, startPoint x: 747, startPoint y: 585, endPoint x: 755, endPoint y: 475, distance: 110.8
click at [755, 475] on div "Home About Services Hot Water Heaters Water Softening & Filtration Well Pumps W…" at bounding box center [748, 349] width 304 height 352
type input "***"
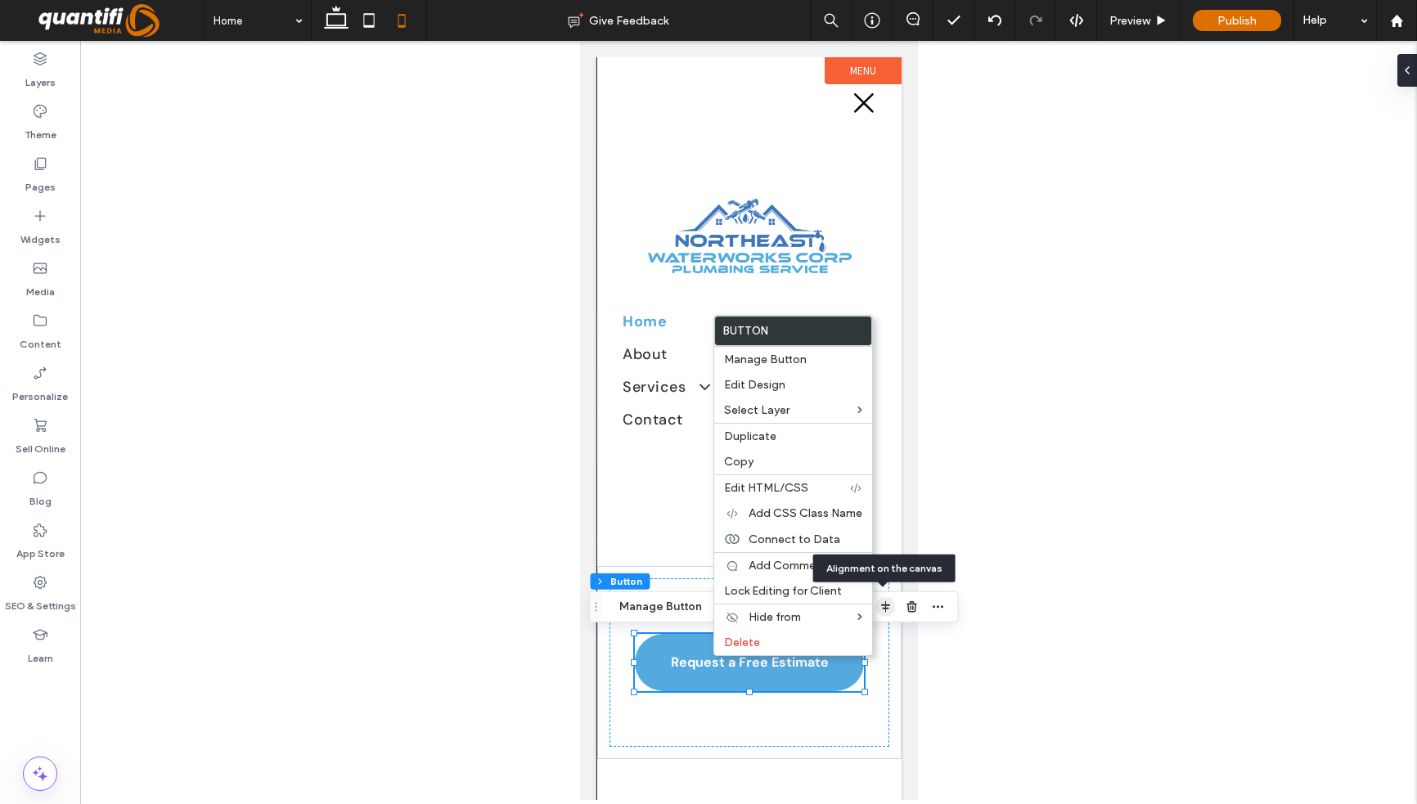
click at [883, 605] on use "button" at bounding box center [885, 606] width 9 height 11
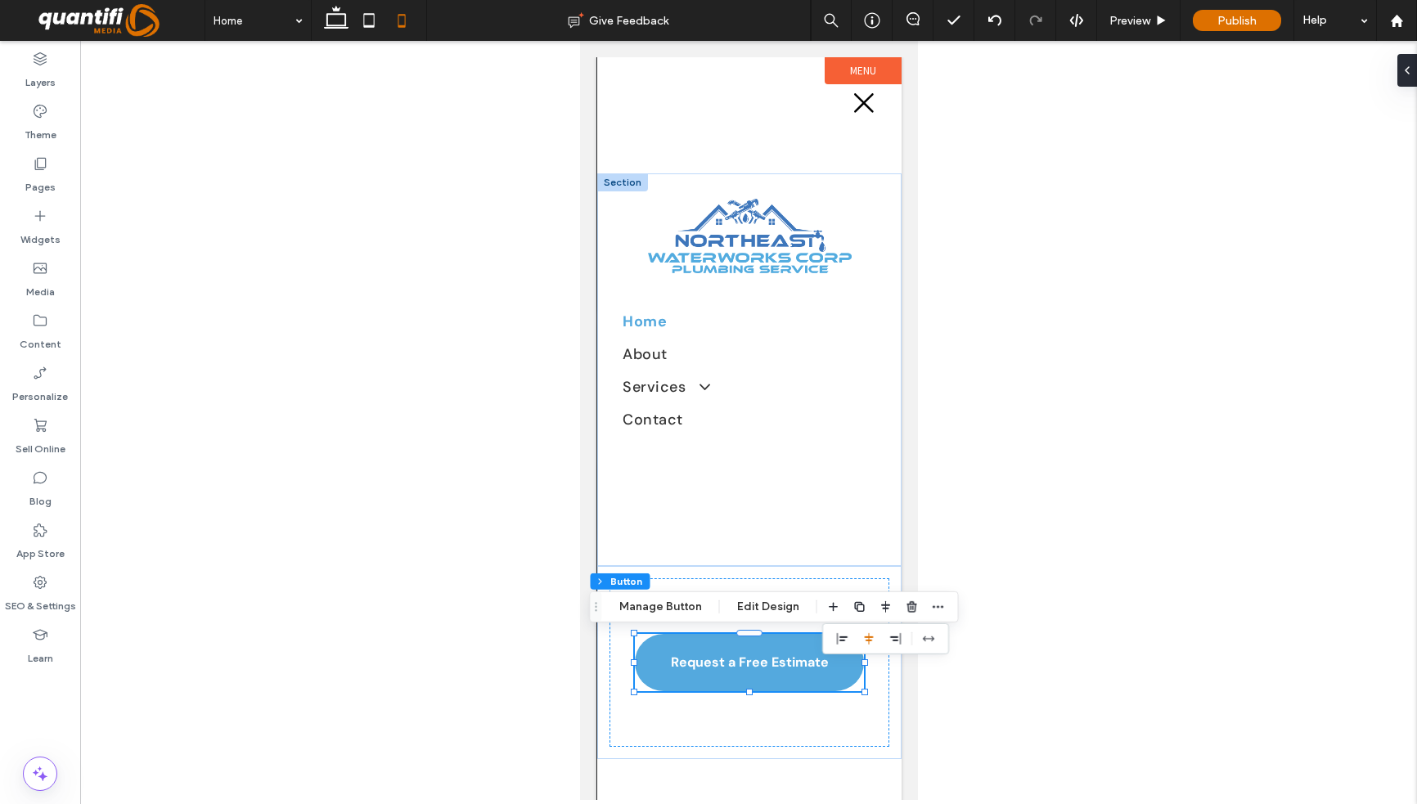
click at [691, 535] on div "Home About Services Hot Water Heaters Water Softening & Filtration Well Pumps W…" at bounding box center [748, 369] width 304 height 393
click at [862, 97] on icon at bounding box center [863, 103] width 25 height 25
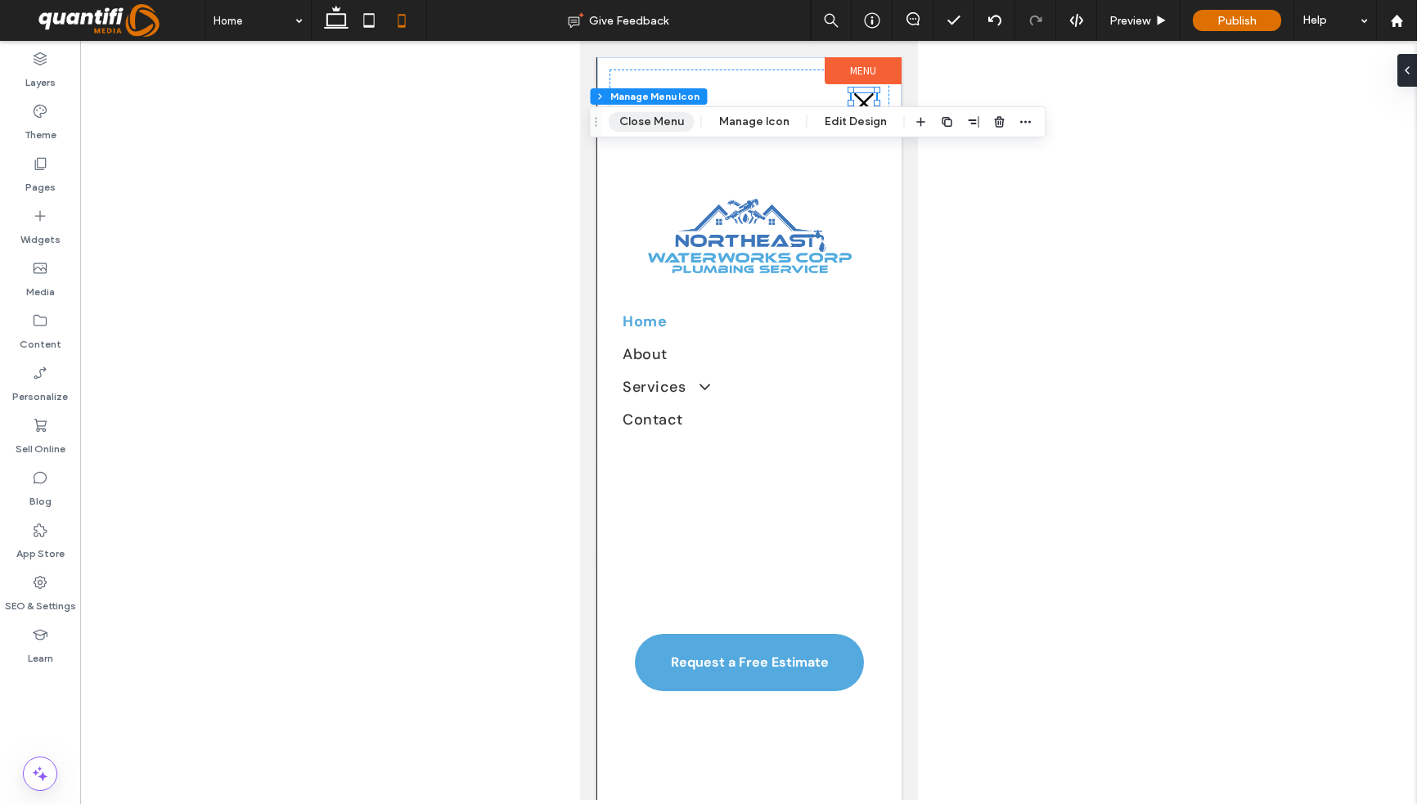
click at [664, 121] on button "Close Menu" at bounding box center [652, 122] width 86 height 20
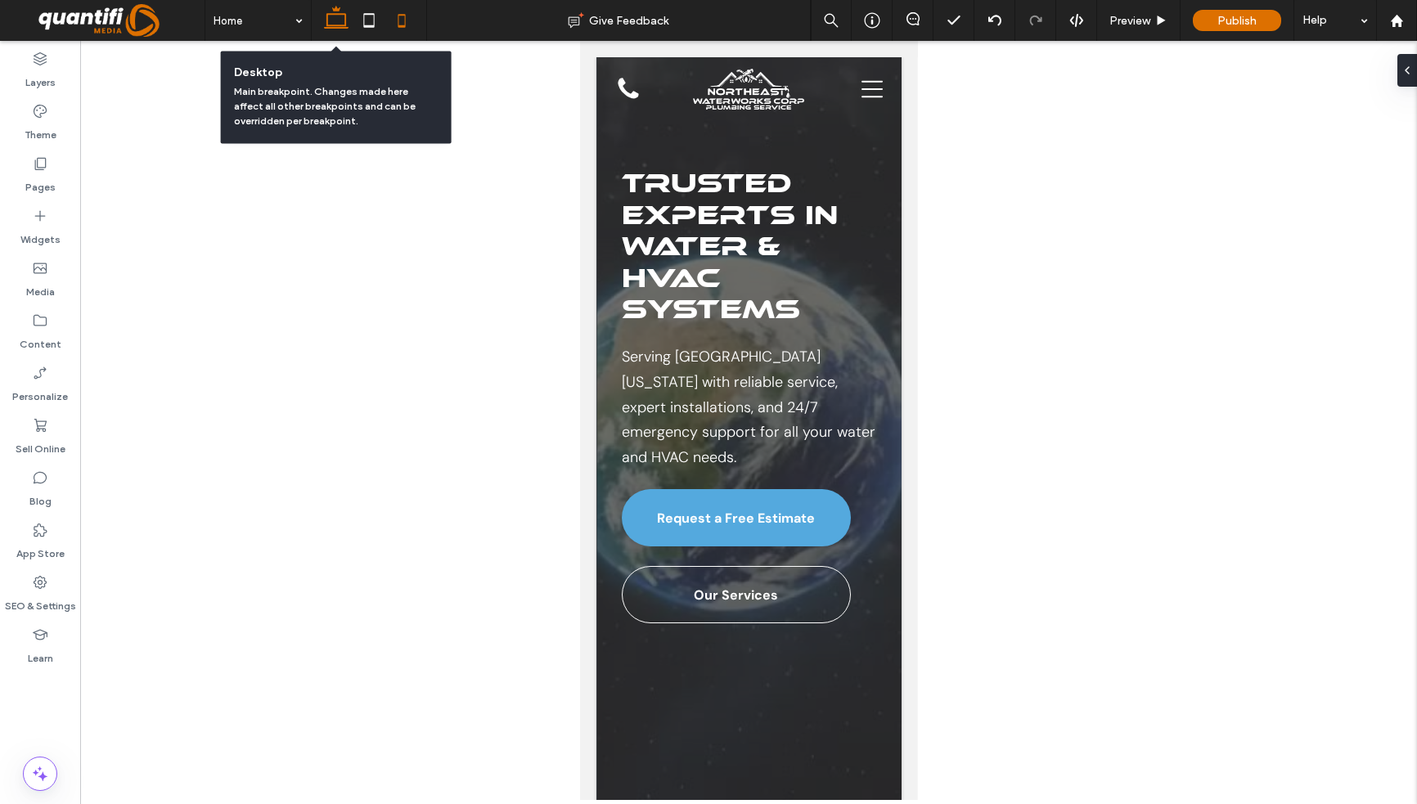
click at [339, 20] on icon at bounding box center [336, 20] width 33 height 33
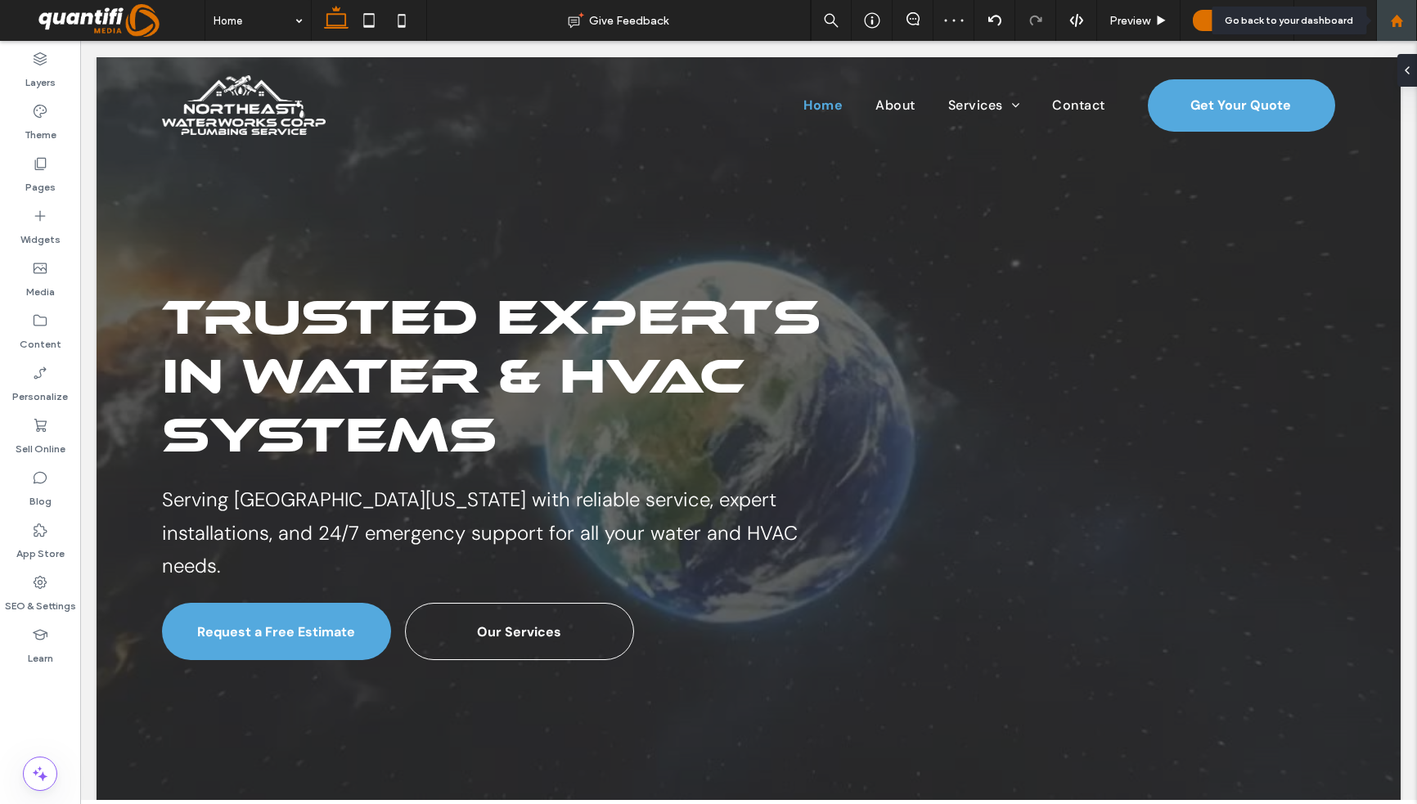
click at [1388, 30] on div at bounding box center [1396, 20] width 41 height 41
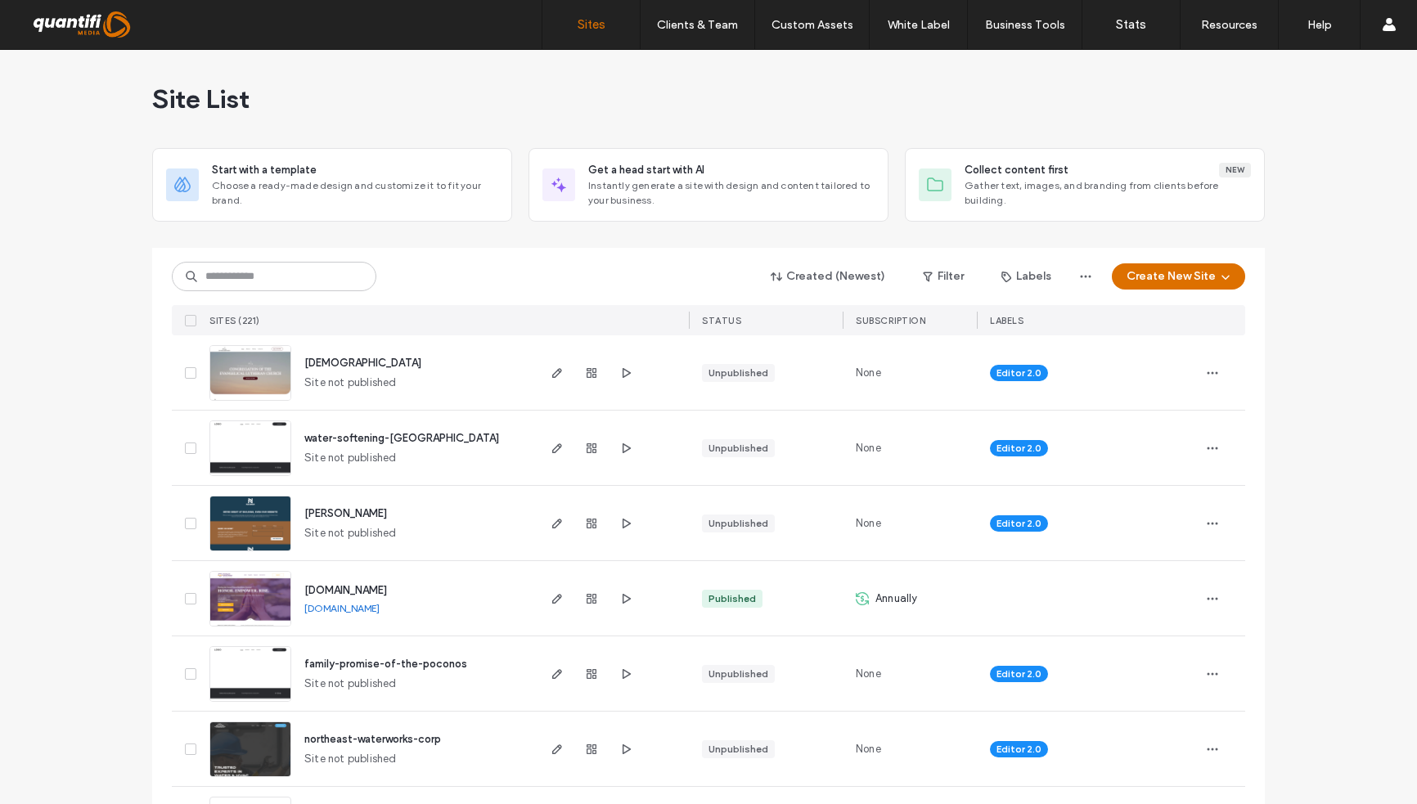
scroll to position [164, 0]
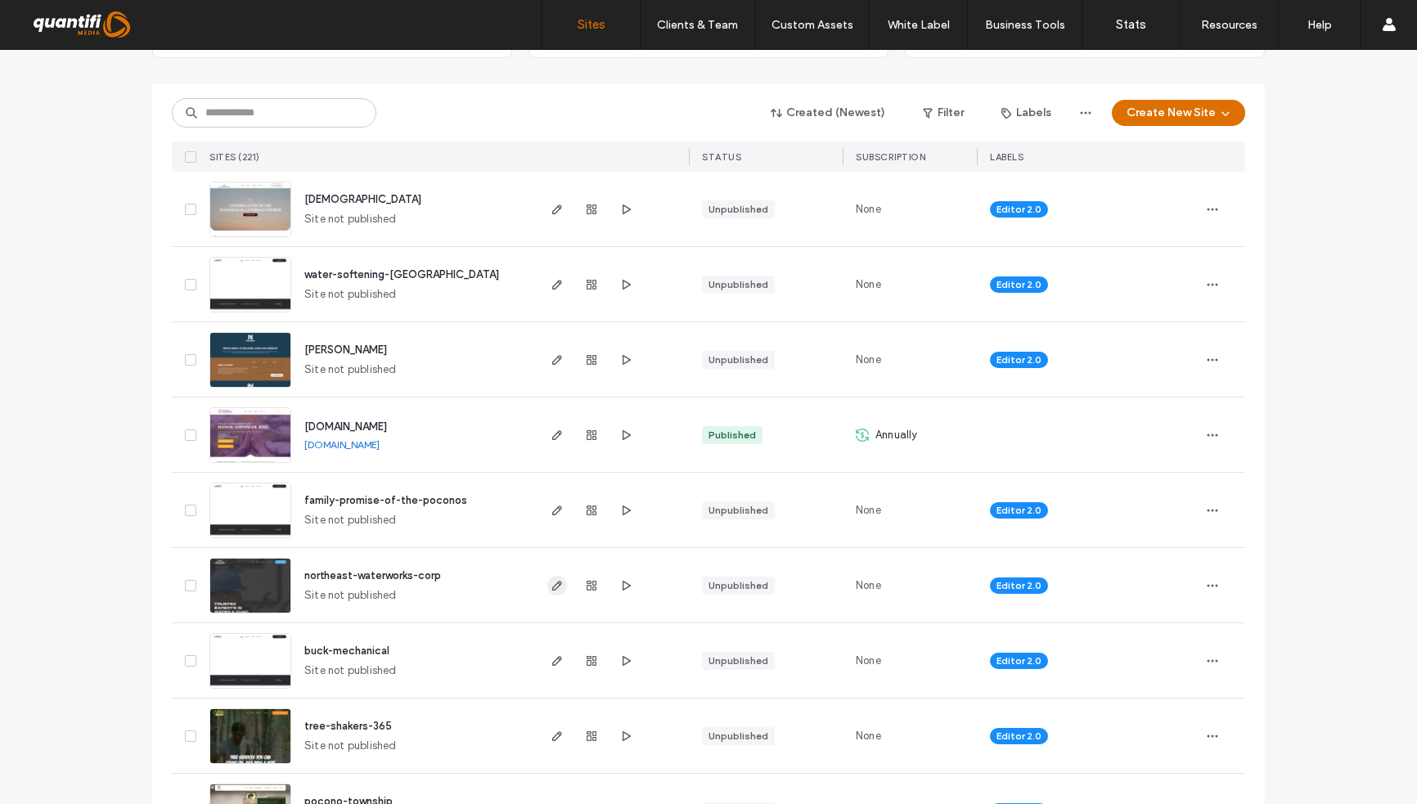
click at [556, 587] on icon "button" at bounding box center [557, 585] width 13 height 13
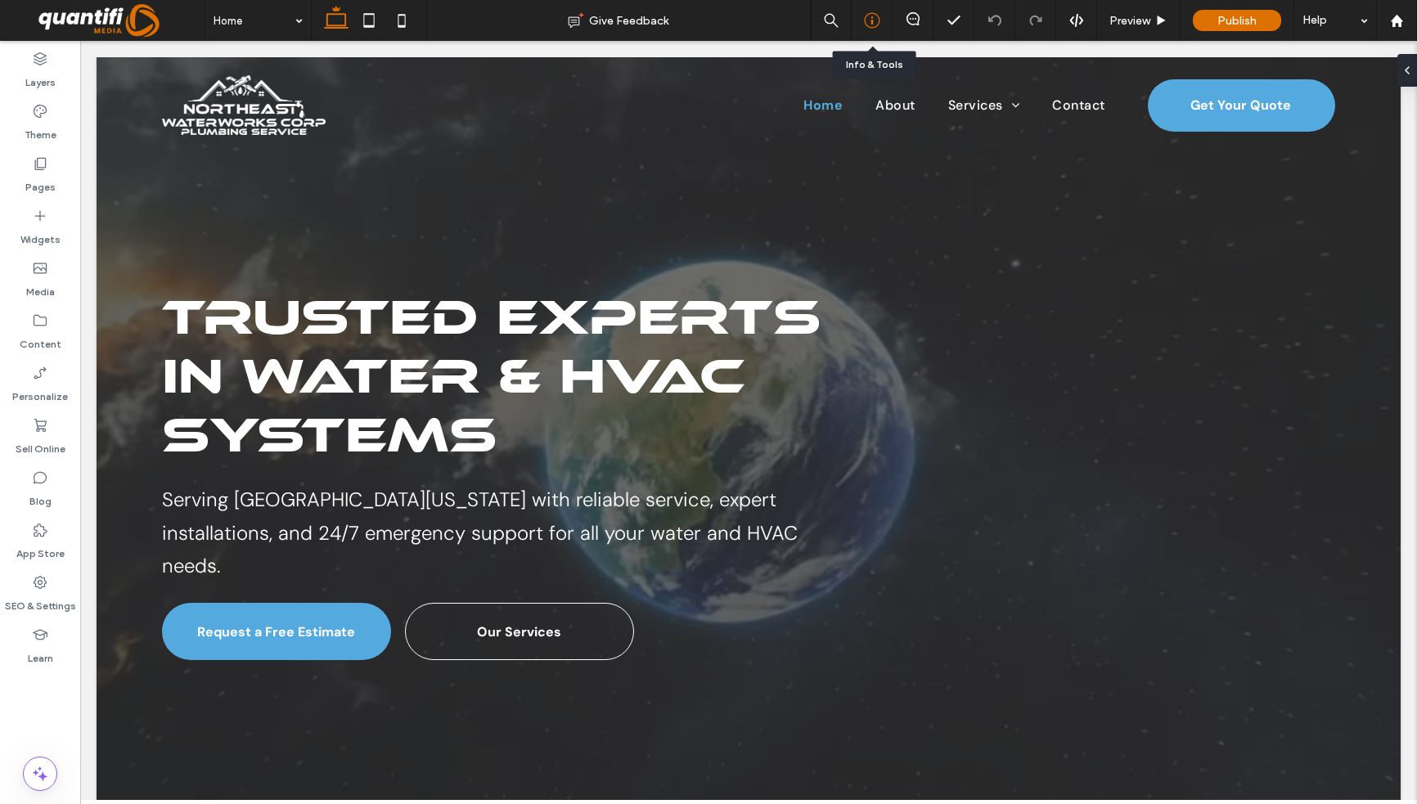
click at [885, 21] on div at bounding box center [872, 20] width 40 height 16
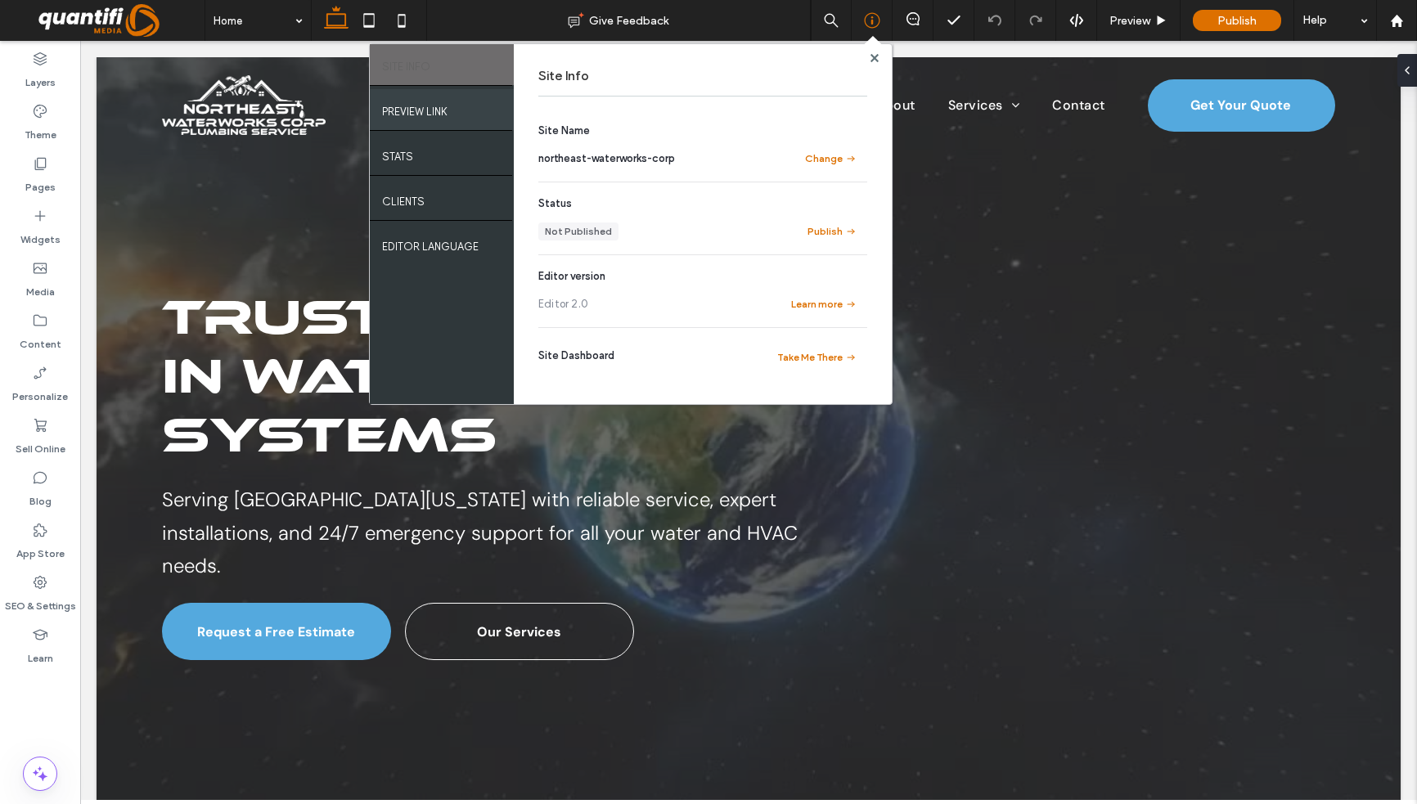
click at [457, 114] on div "PREVIEW LINK" at bounding box center [442, 109] width 144 height 41
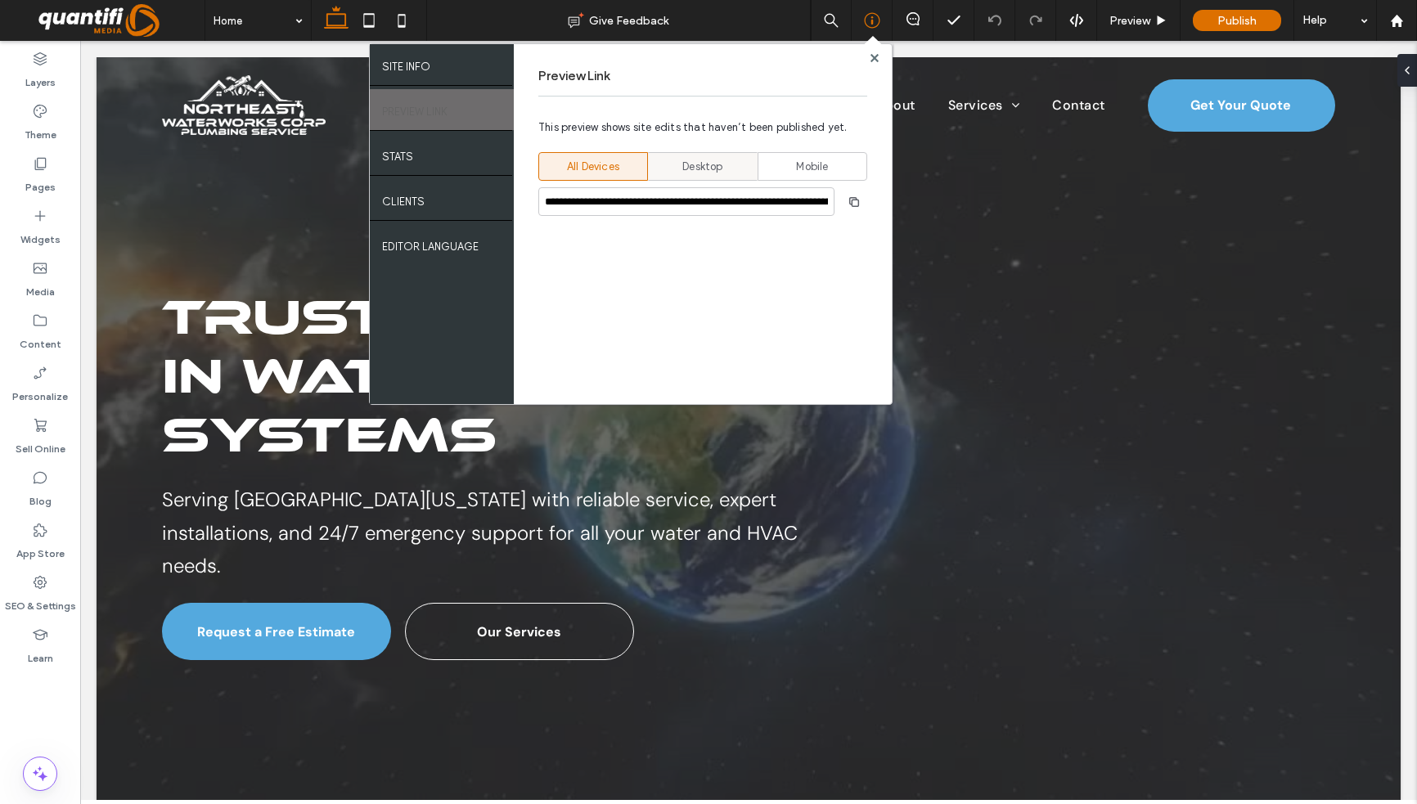
click at [683, 169] on span "Desktop" at bounding box center [702, 167] width 40 height 16
type input "**********"
click at [848, 202] on icon "button" at bounding box center [854, 202] width 13 height 13
click at [880, 58] on div "**********" at bounding box center [703, 224] width 378 height 360
click at [874, 58] on use at bounding box center [874, 57] width 8 height 8
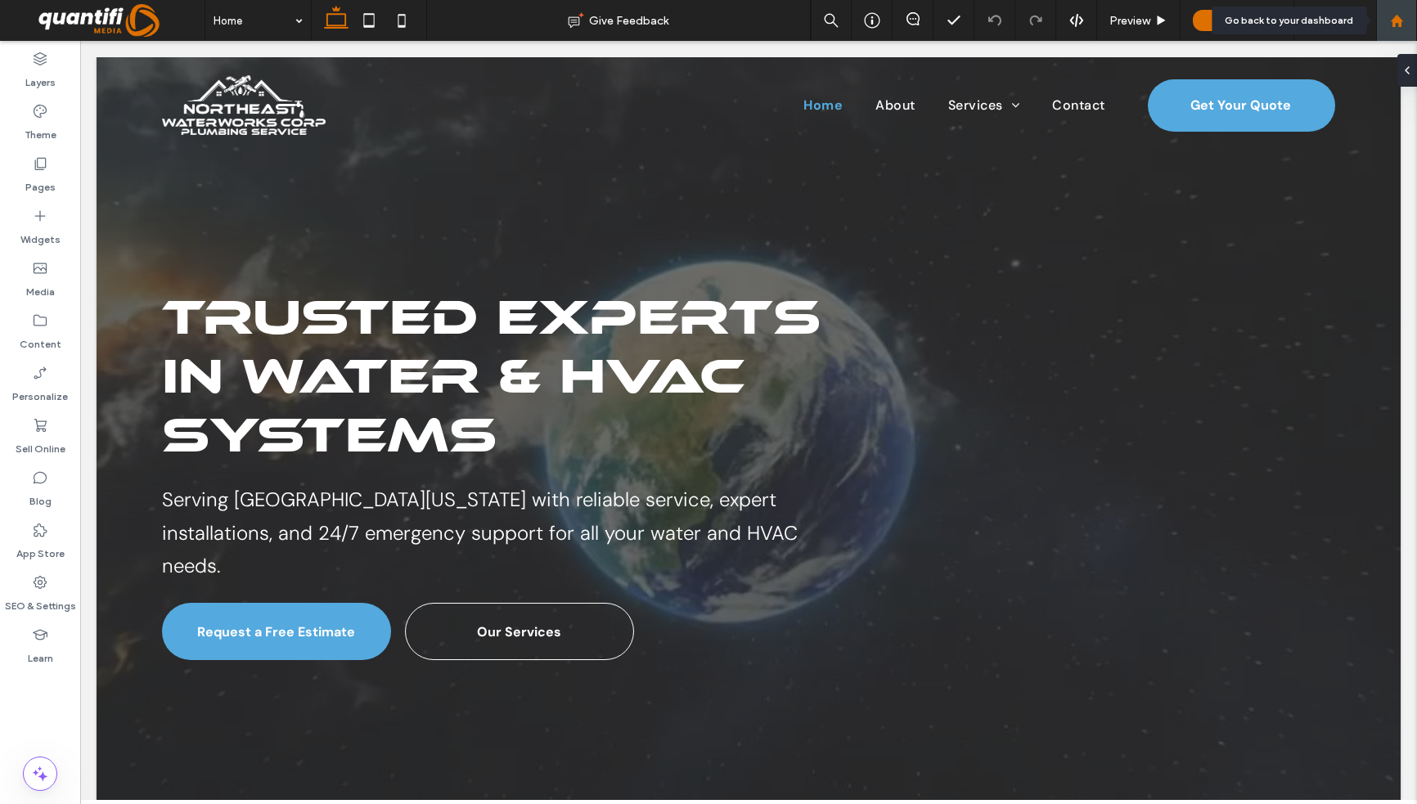
click at [1391, 24] on icon at bounding box center [1397, 21] width 14 height 14
